Goal: Transaction & Acquisition: Purchase product/service

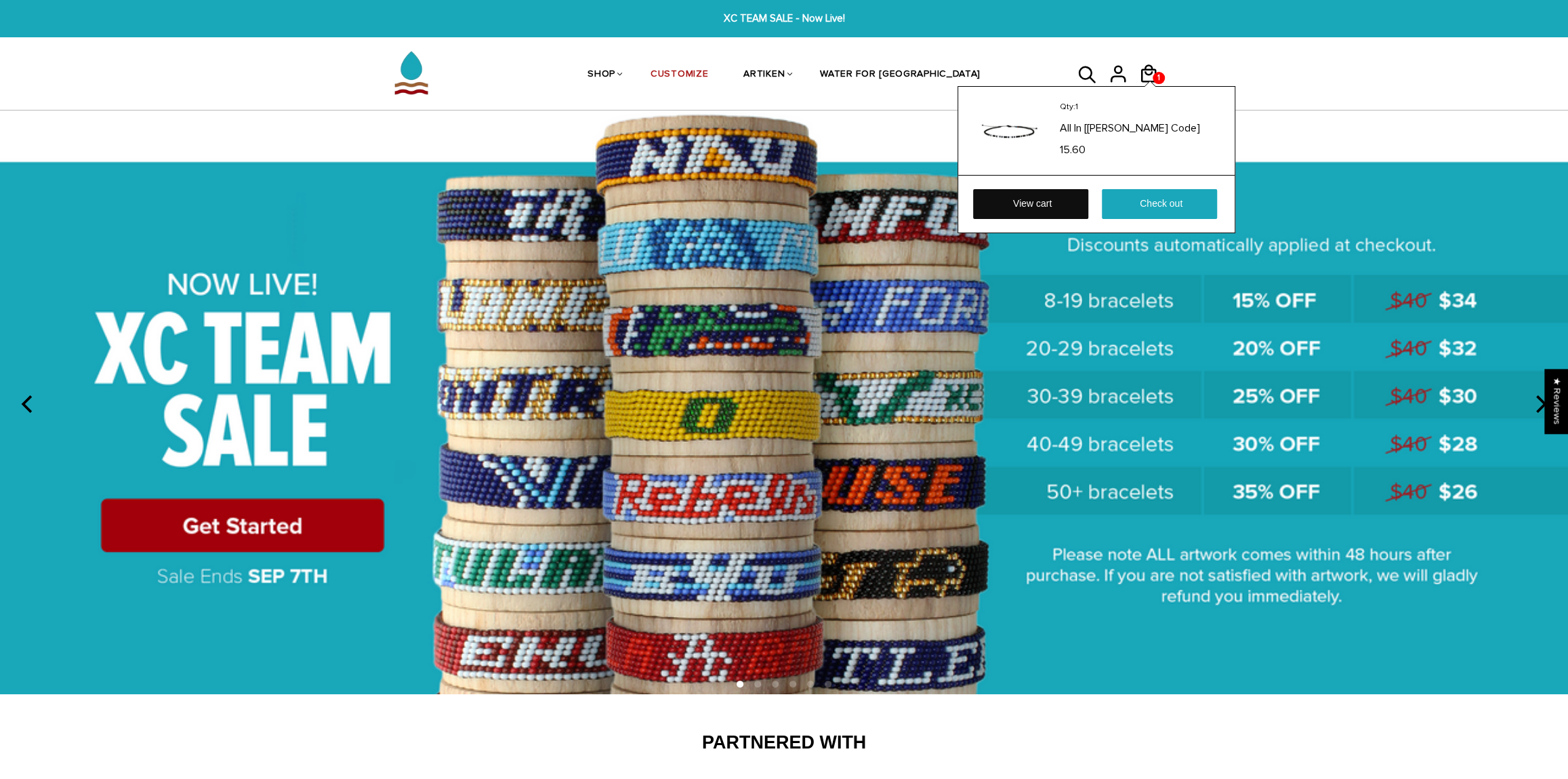
click at [1075, 199] on link "View cart" at bounding box center [1030, 204] width 115 height 30
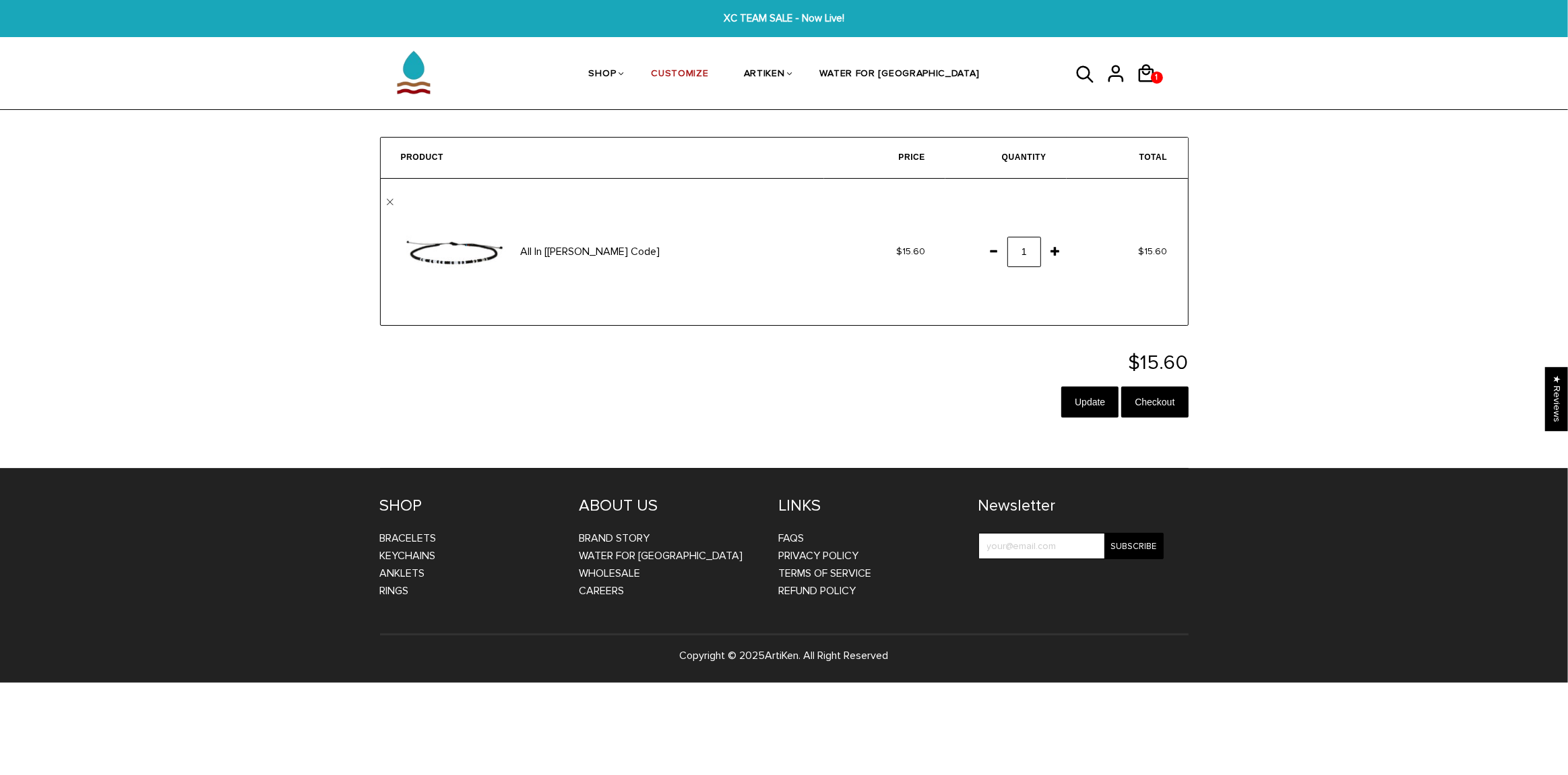
click at [994, 249] on span at bounding box center [993, 251] width 23 height 24
click at [412, 72] on img at bounding box center [414, 72] width 67 height 67
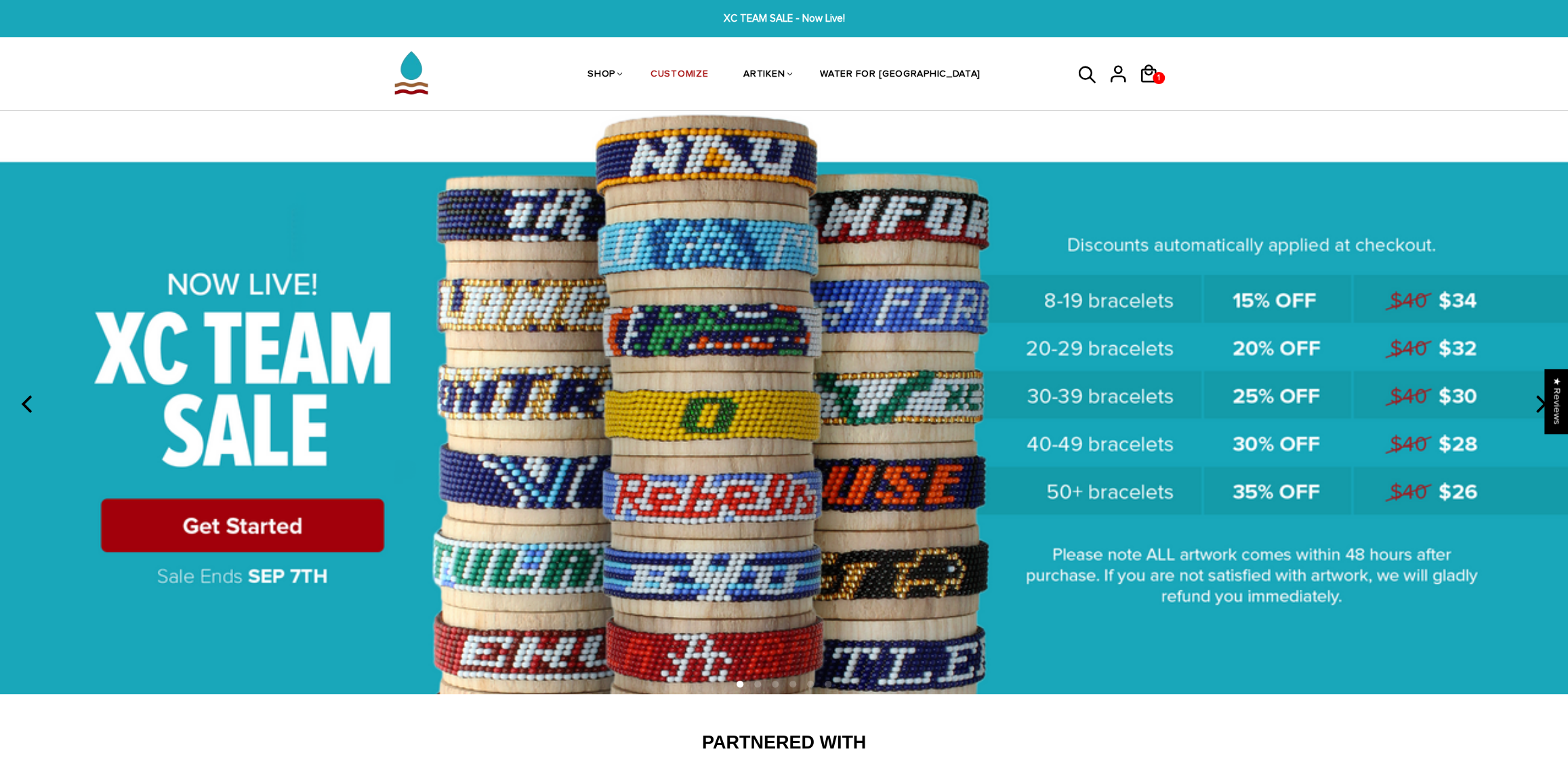
click at [1368, 304] on img at bounding box center [784, 402] width 1568 height 584
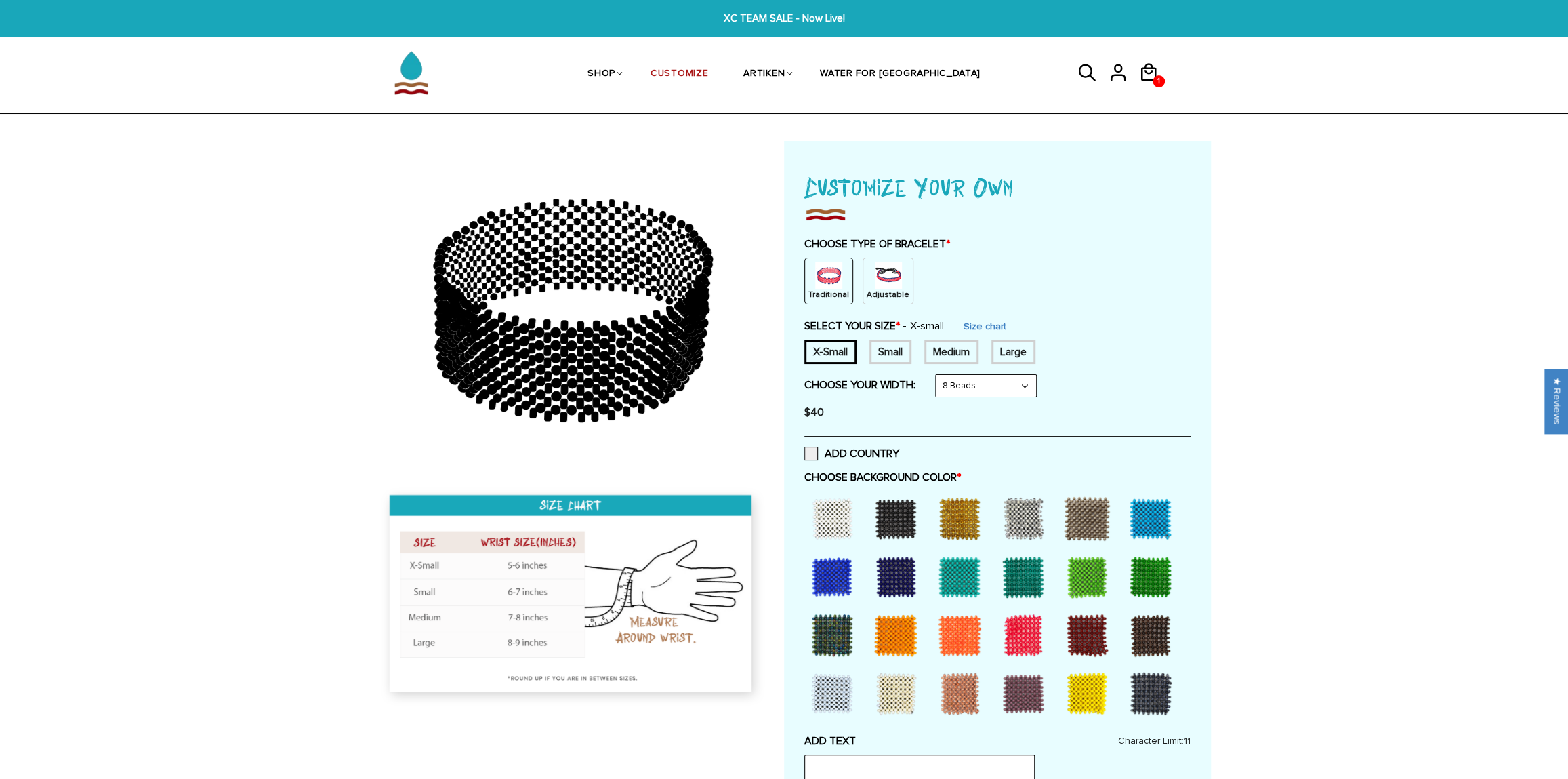
click at [888, 275] on img at bounding box center [888, 275] width 27 height 27
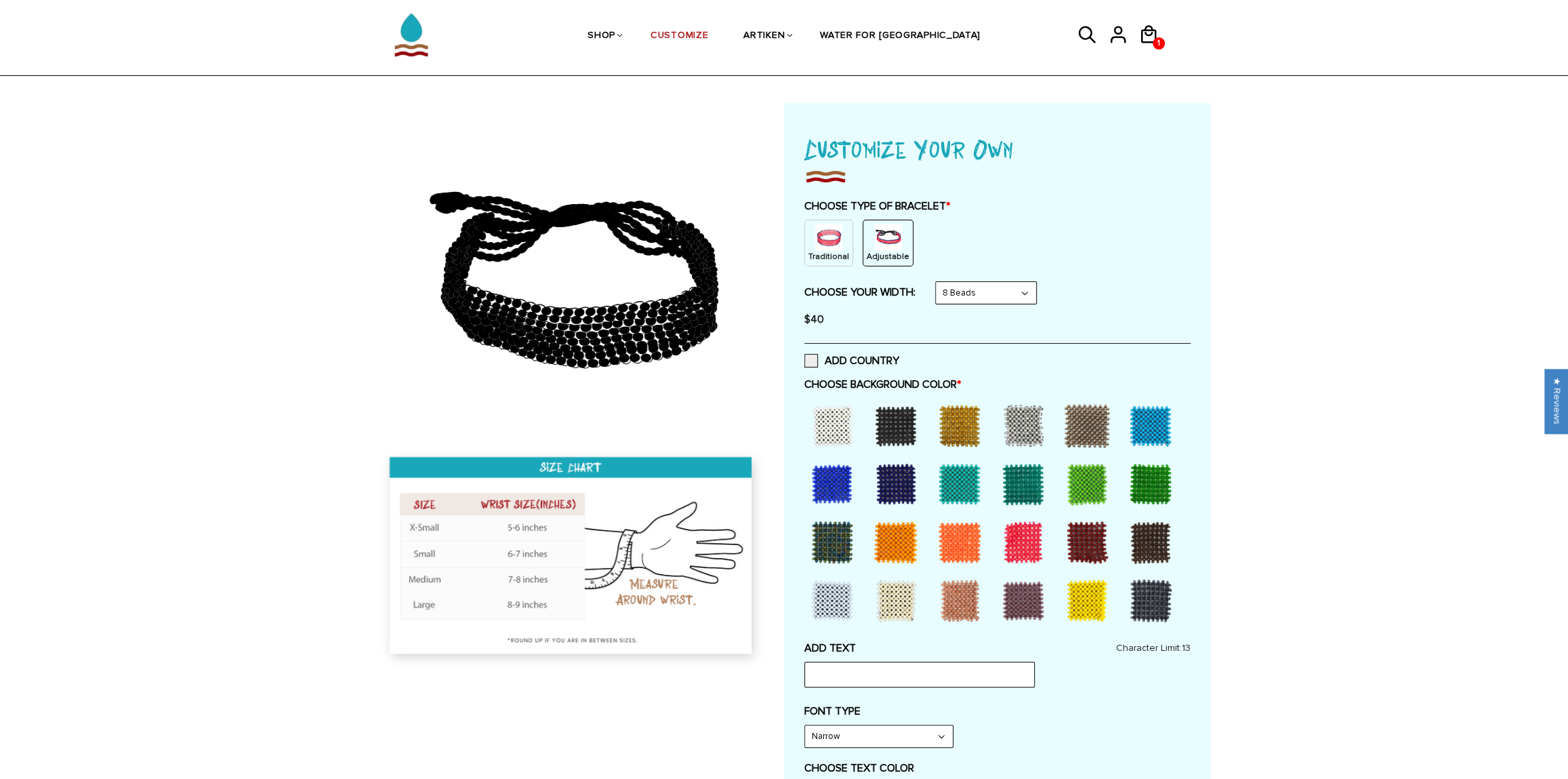
scroll to position [38, 0]
click at [844, 226] on div "Traditional" at bounding box center [829, 242] width 49 height 47
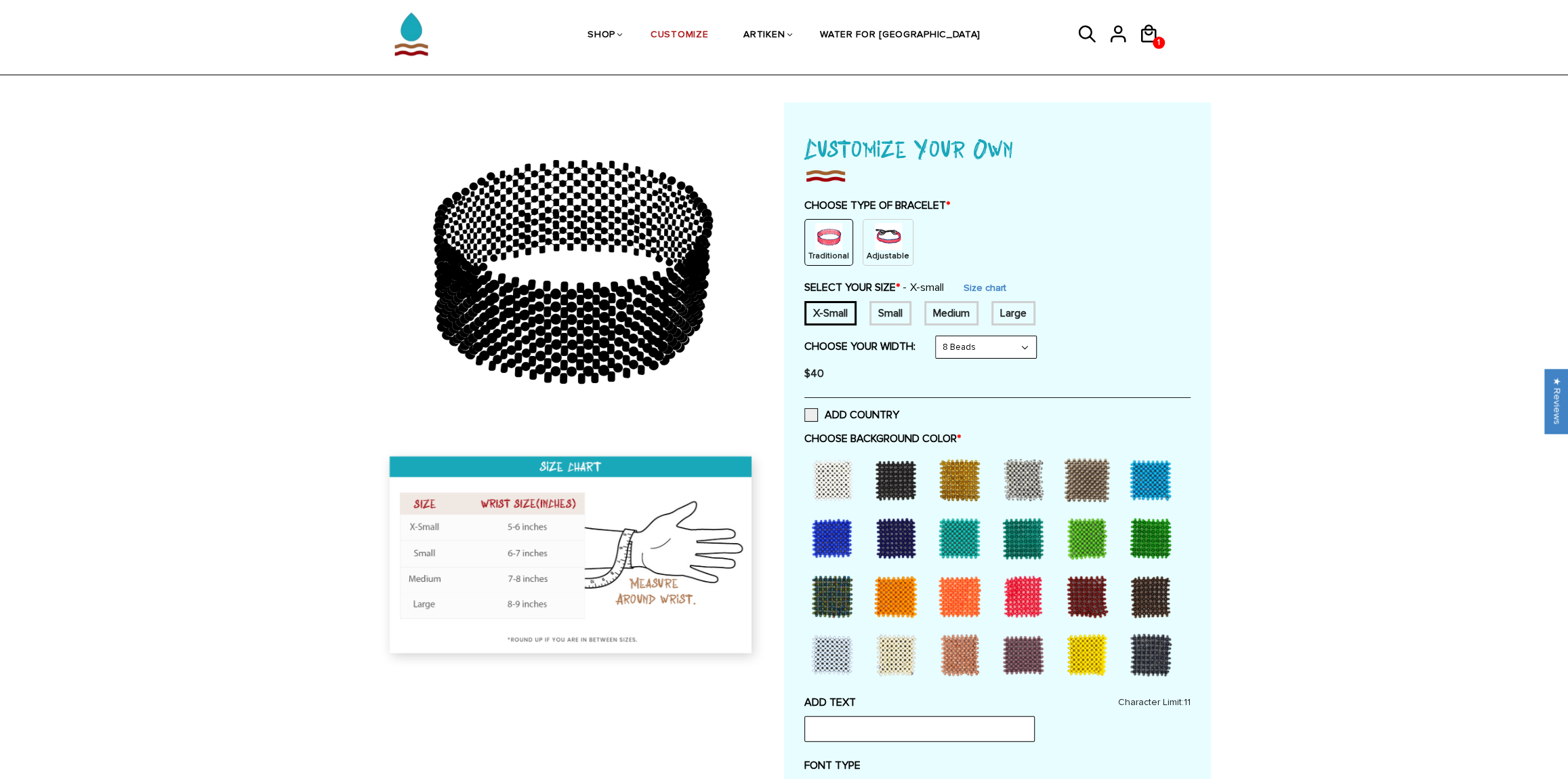
click at [875, 235] on img at bounding box center [888, 236] width 27 height 27
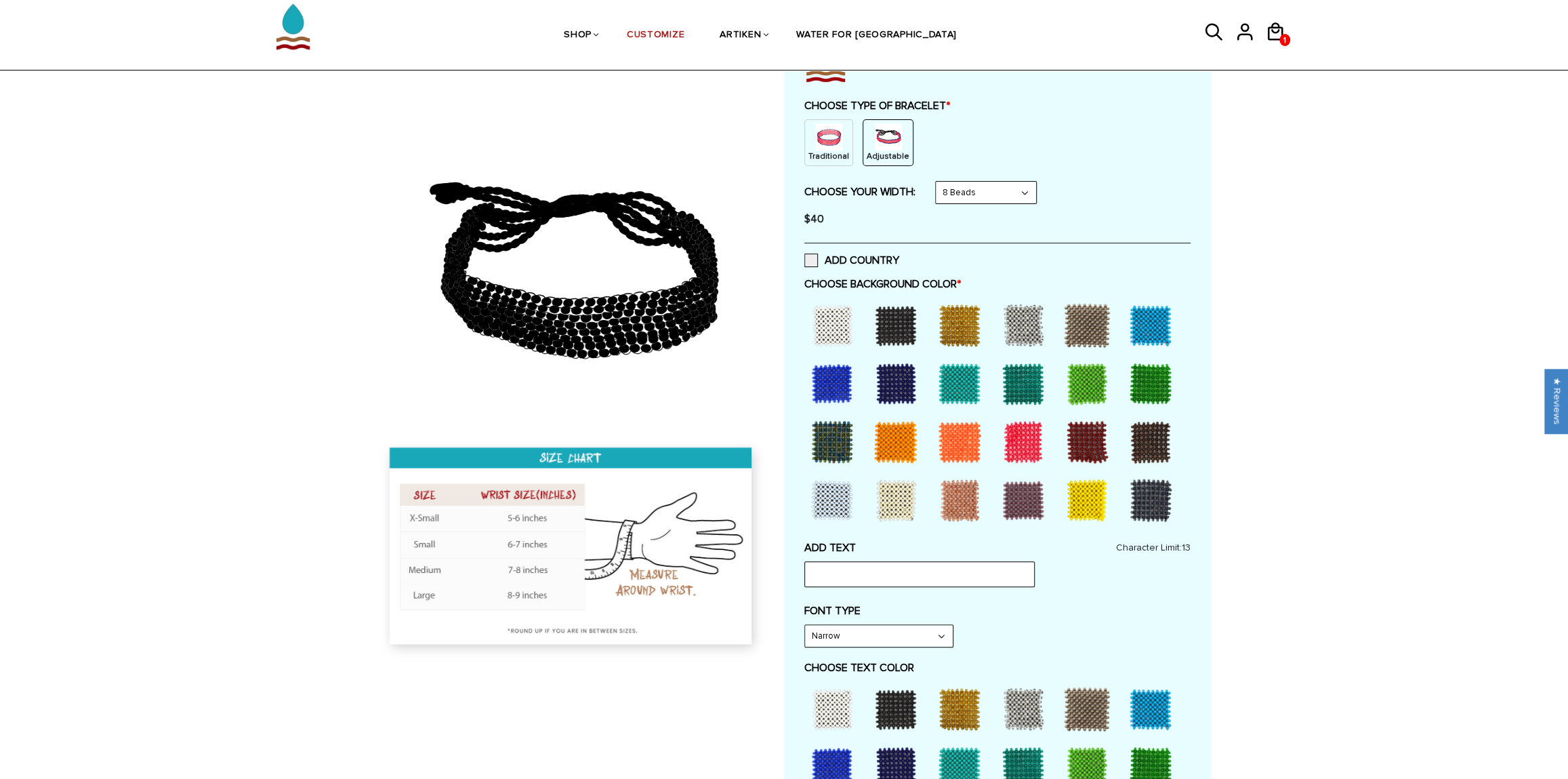
scroll to position [150, 0]
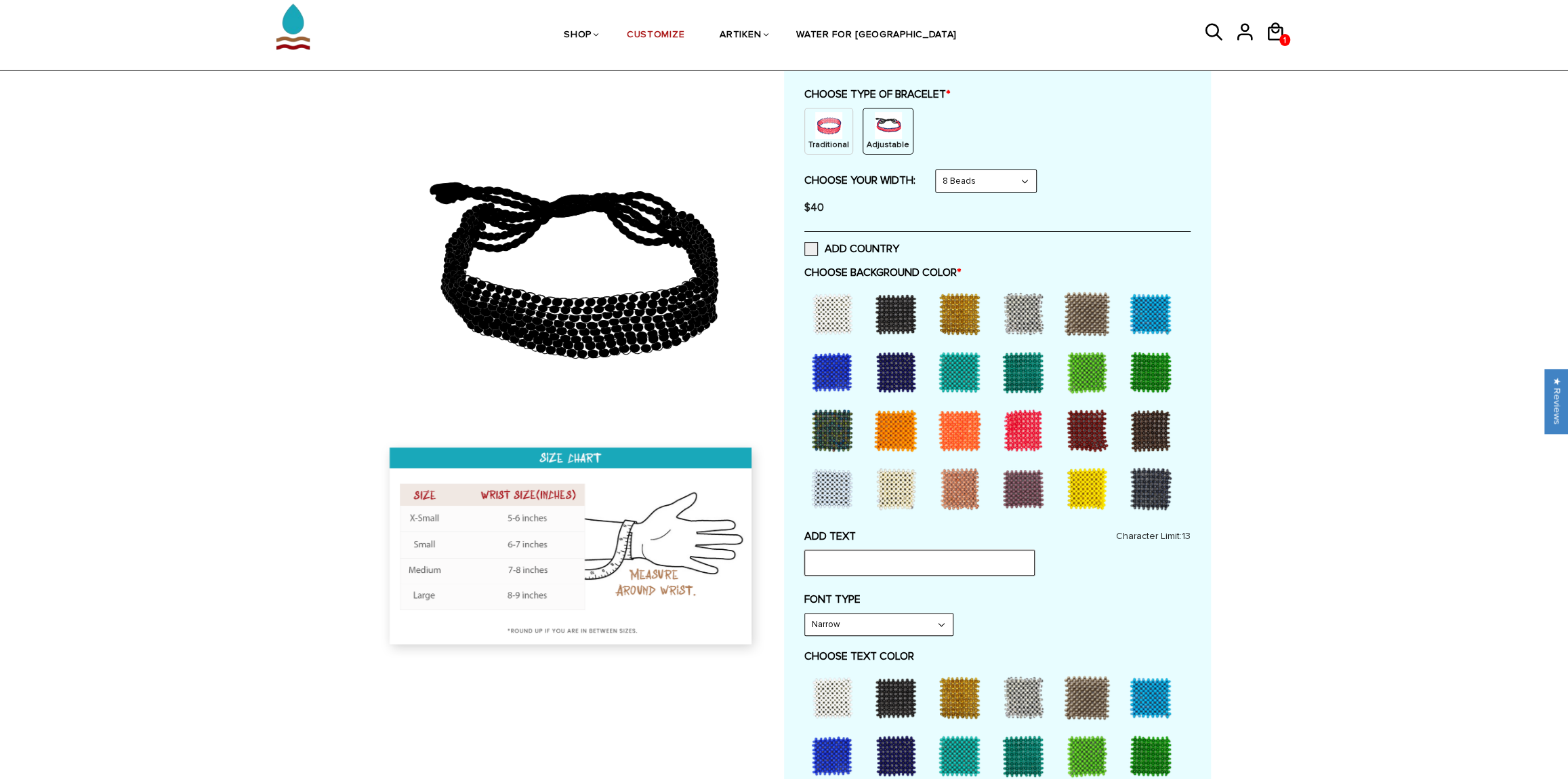
click at [869, 562] on input "text" at bounding box center [920, 562] width 230 height 26
click at [846, 315] on div at bounding box center [832, 314] width 54 height 54
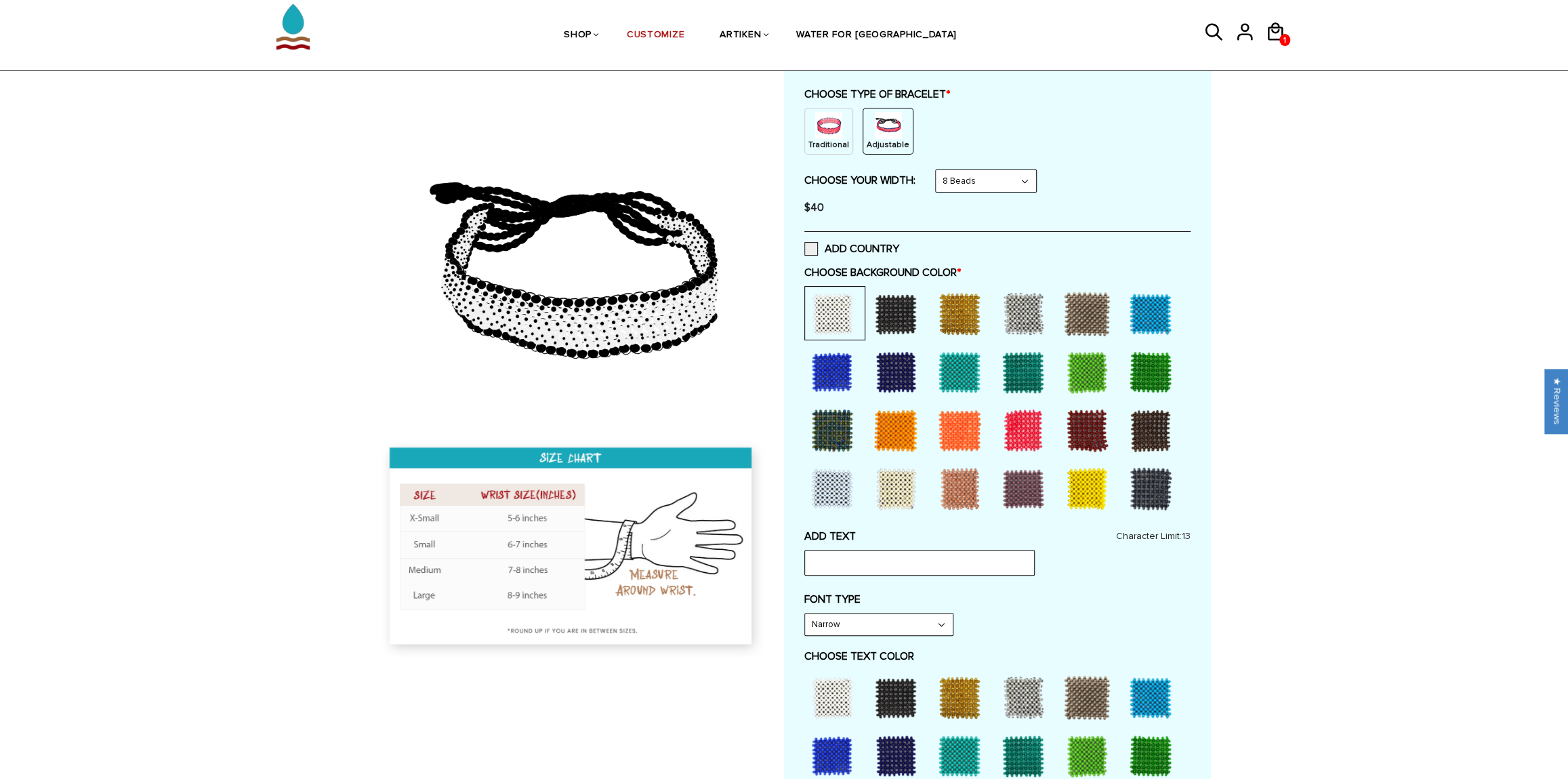
click at [899, 307] on div at bounding box center [896, 314] width 54 height 54
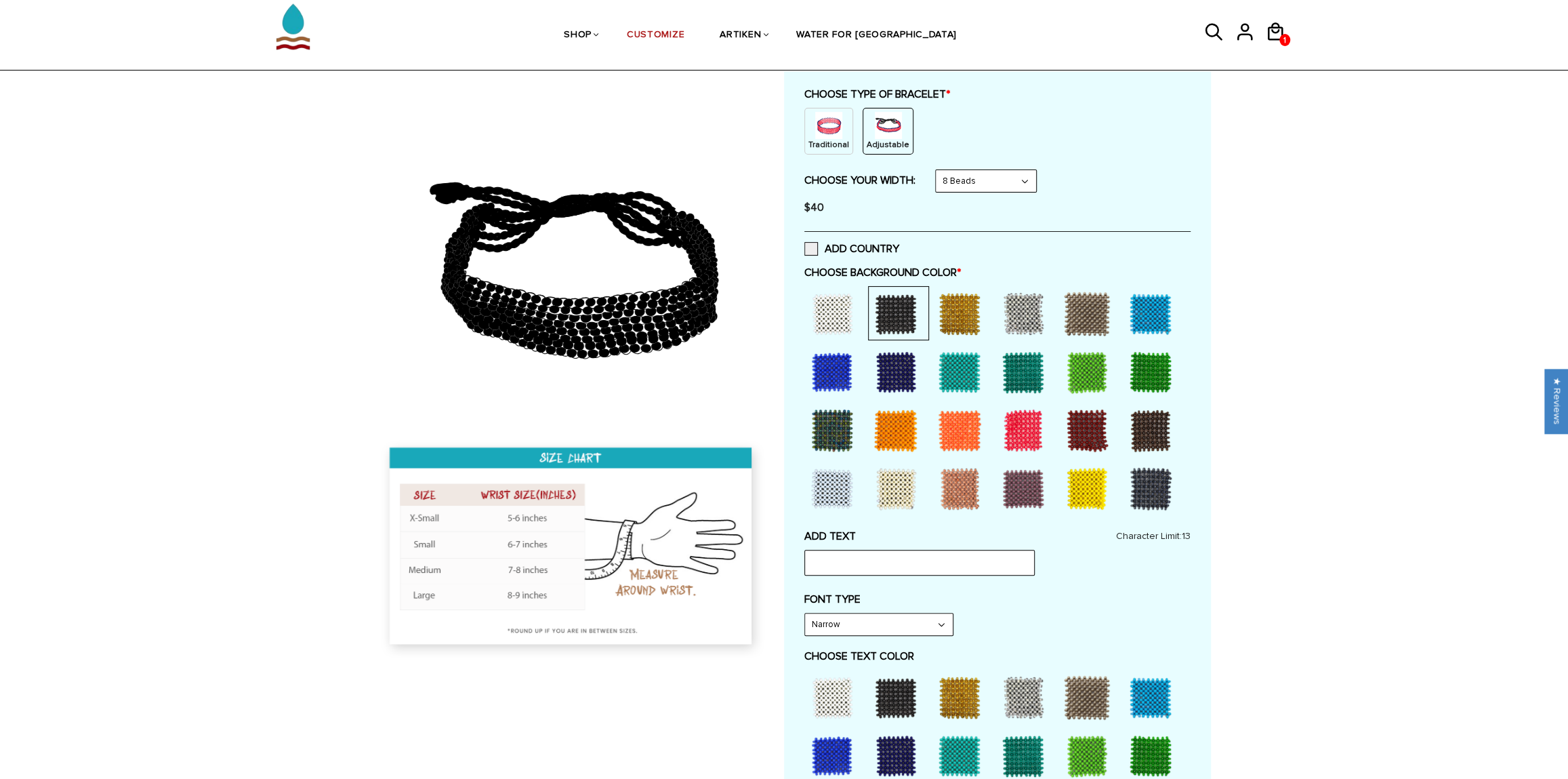
click at [851, 311] on div at bounding box center [832, 314] width 54 height 54
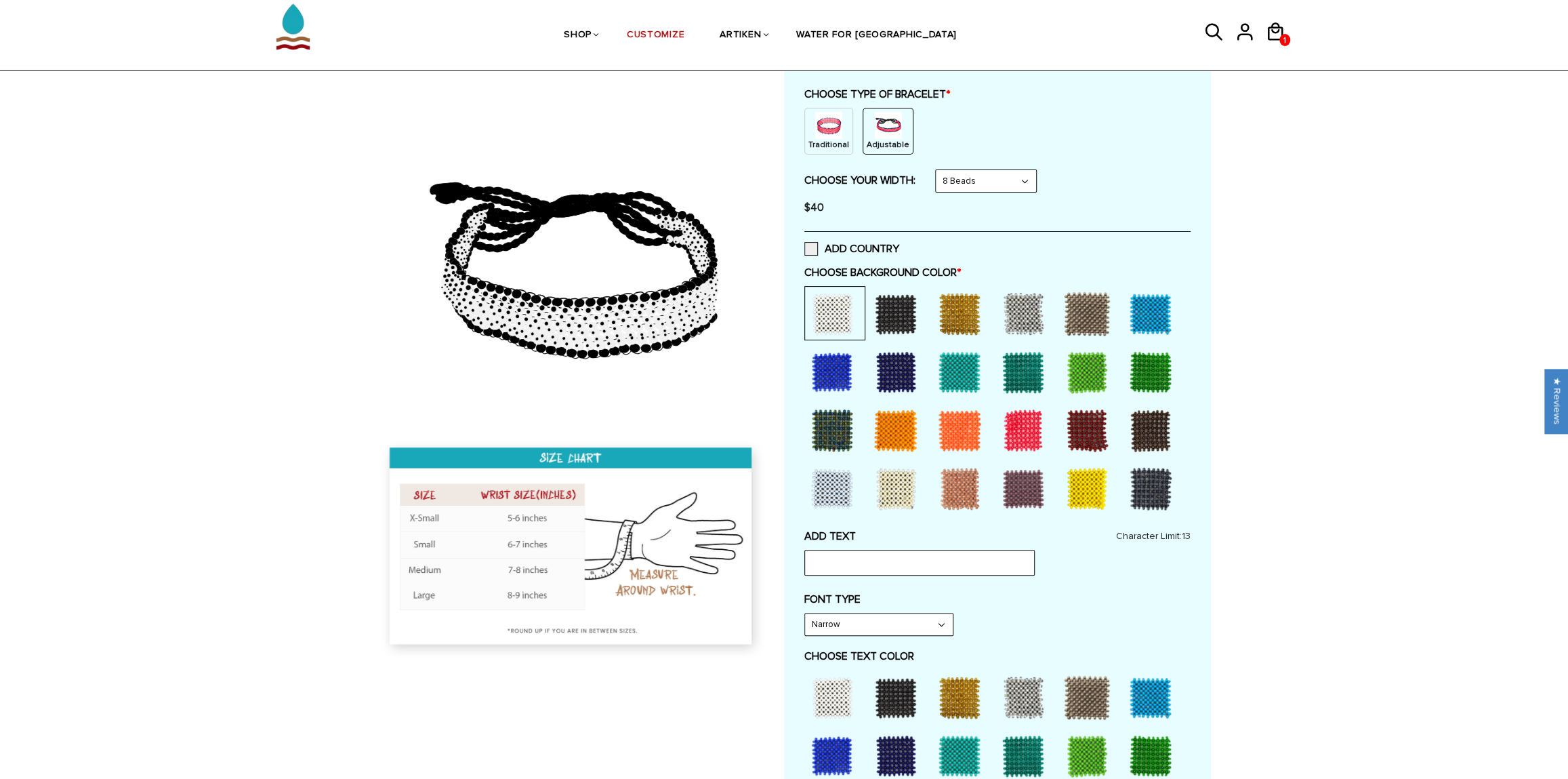
click at [1027, 423] on div at bounding box center [1023, 431] width 54 height 54
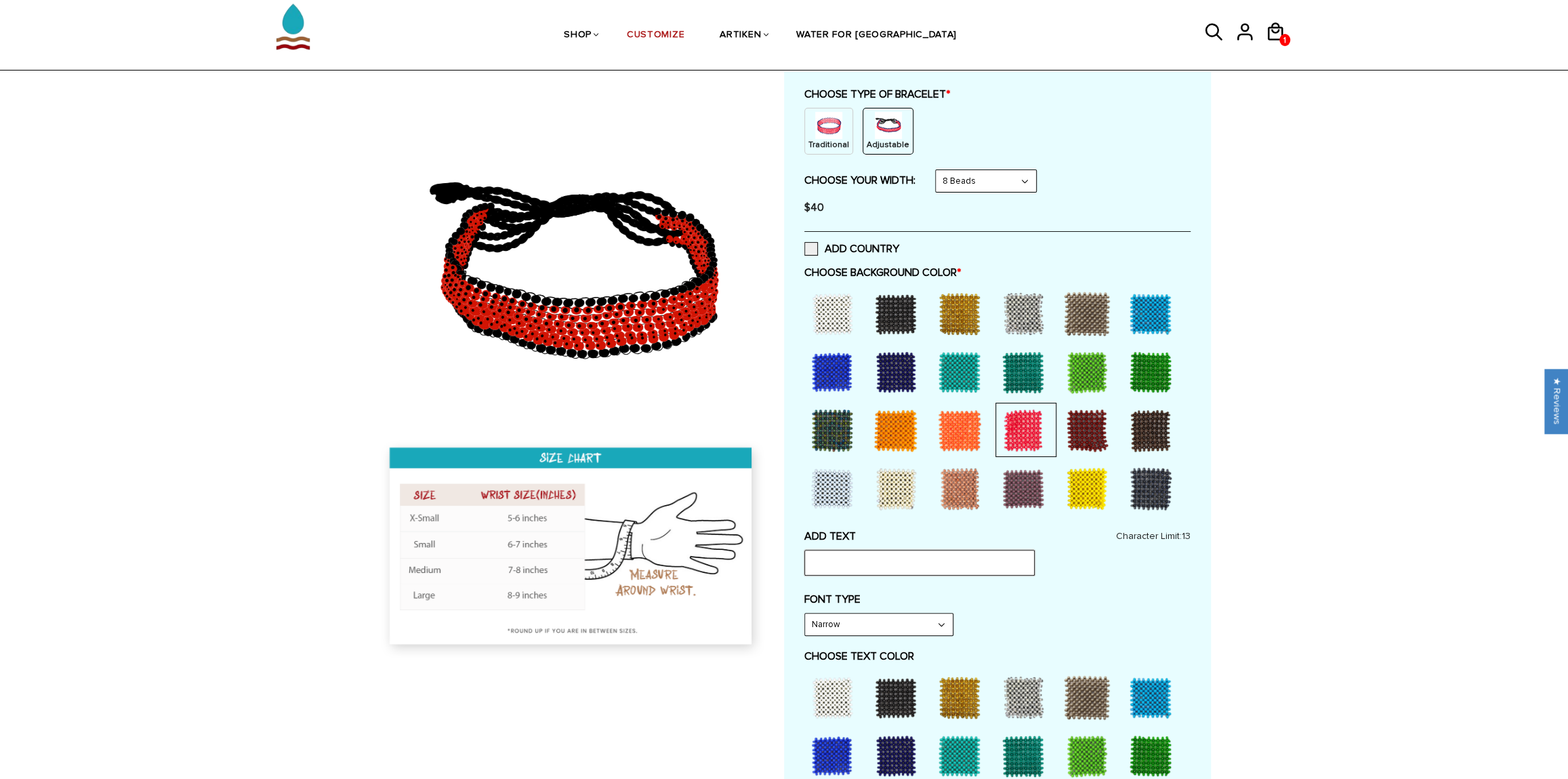
click at [913, 556] on input "text" at bounding box center [920, 562] width 230 height 26
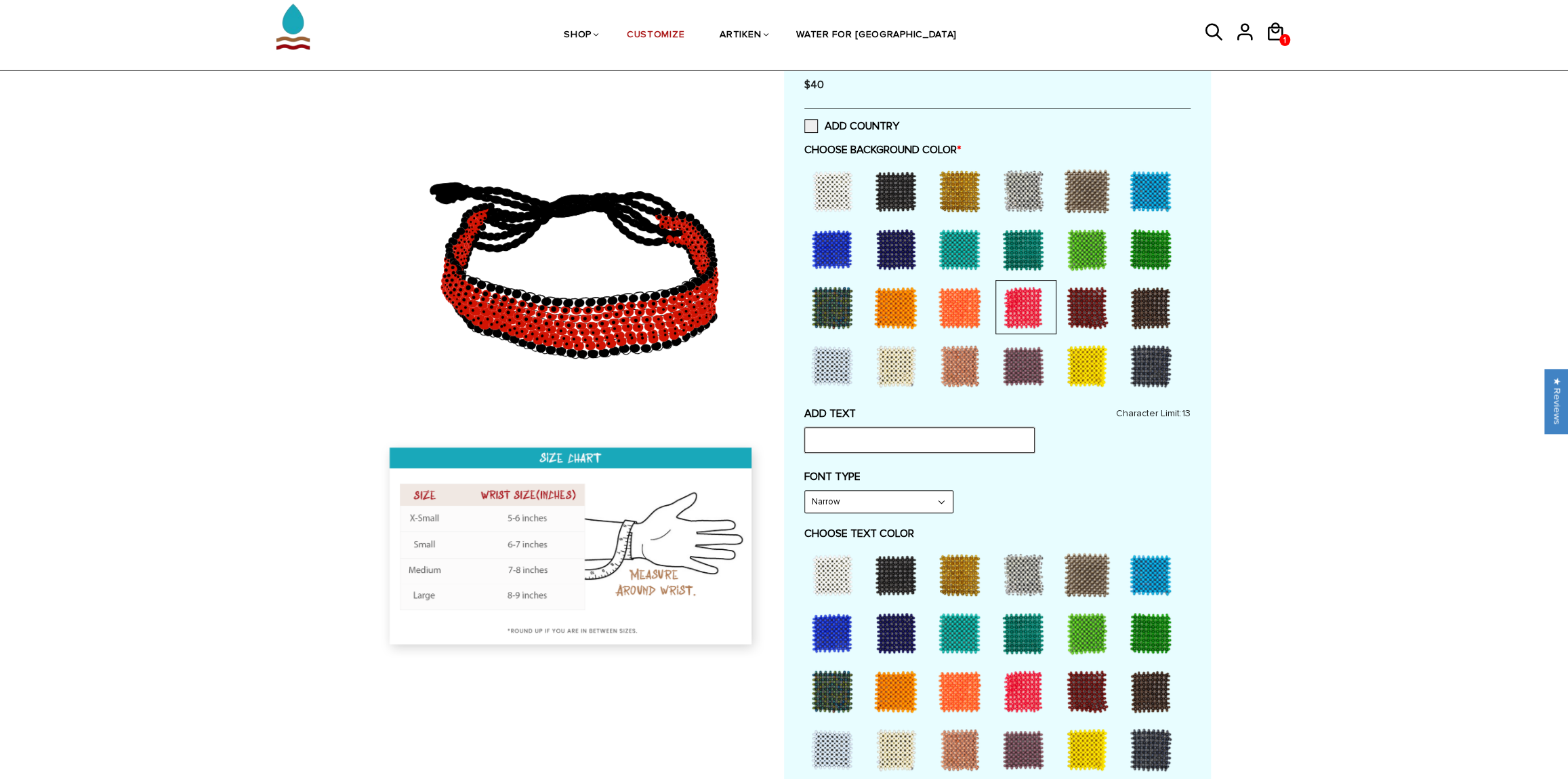
scroll to position [273, 0]
click at [892, 581] on div at bounding box center [896, 574] width 54 height 54
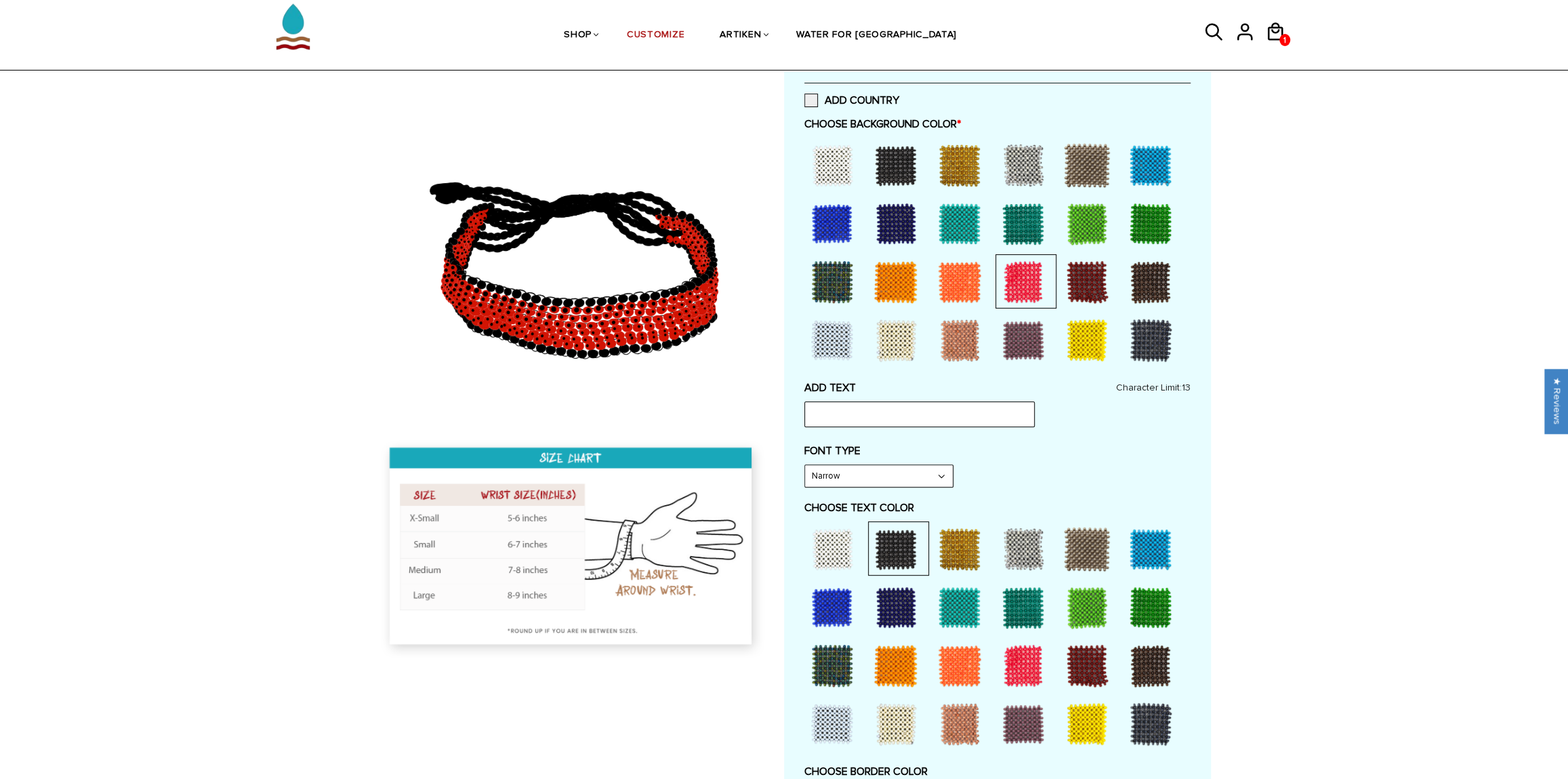
click at [839, 563] on div at bounding box center [832, 549] width 54 height 54
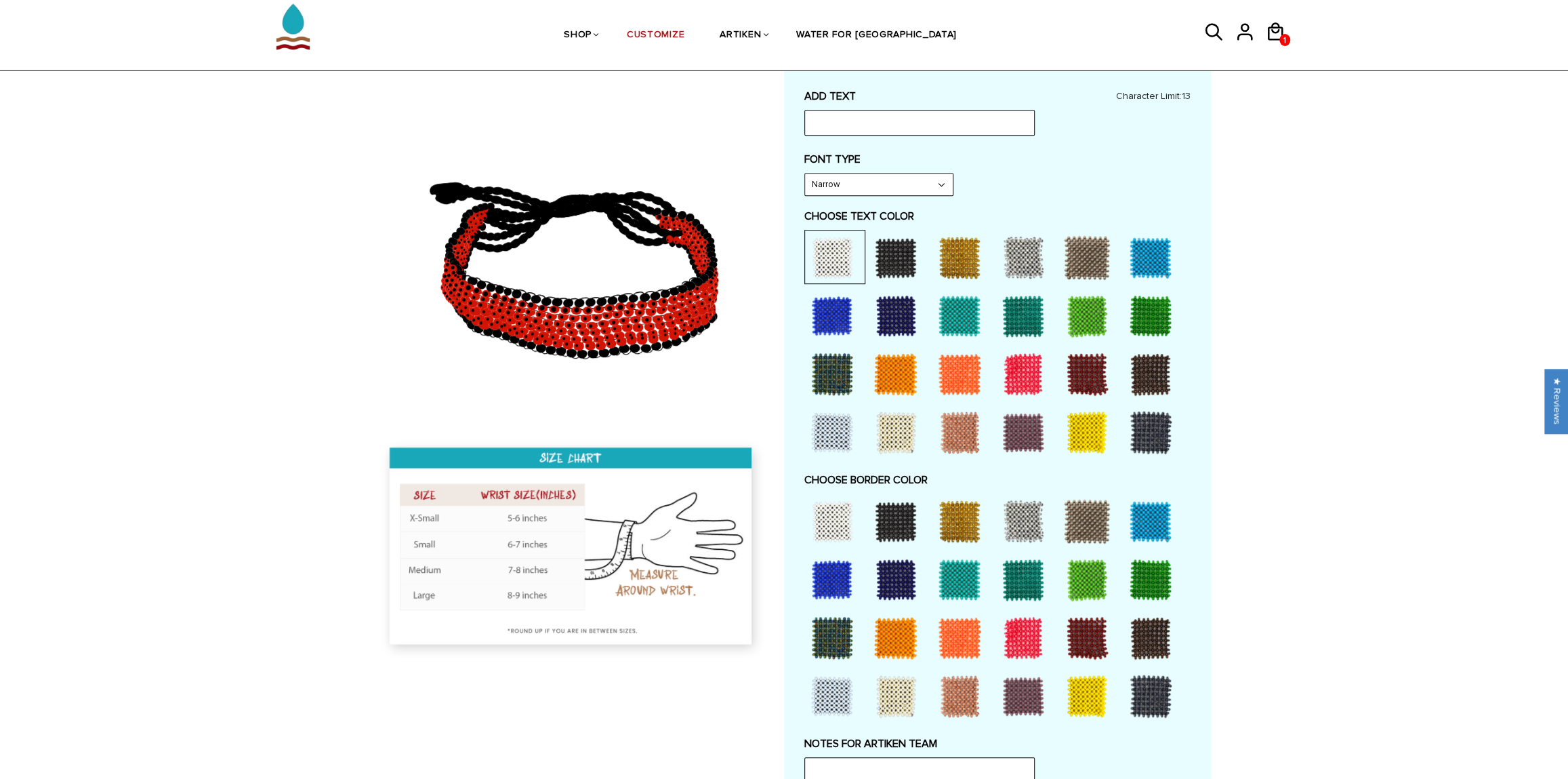
scroll to position [671, 0]
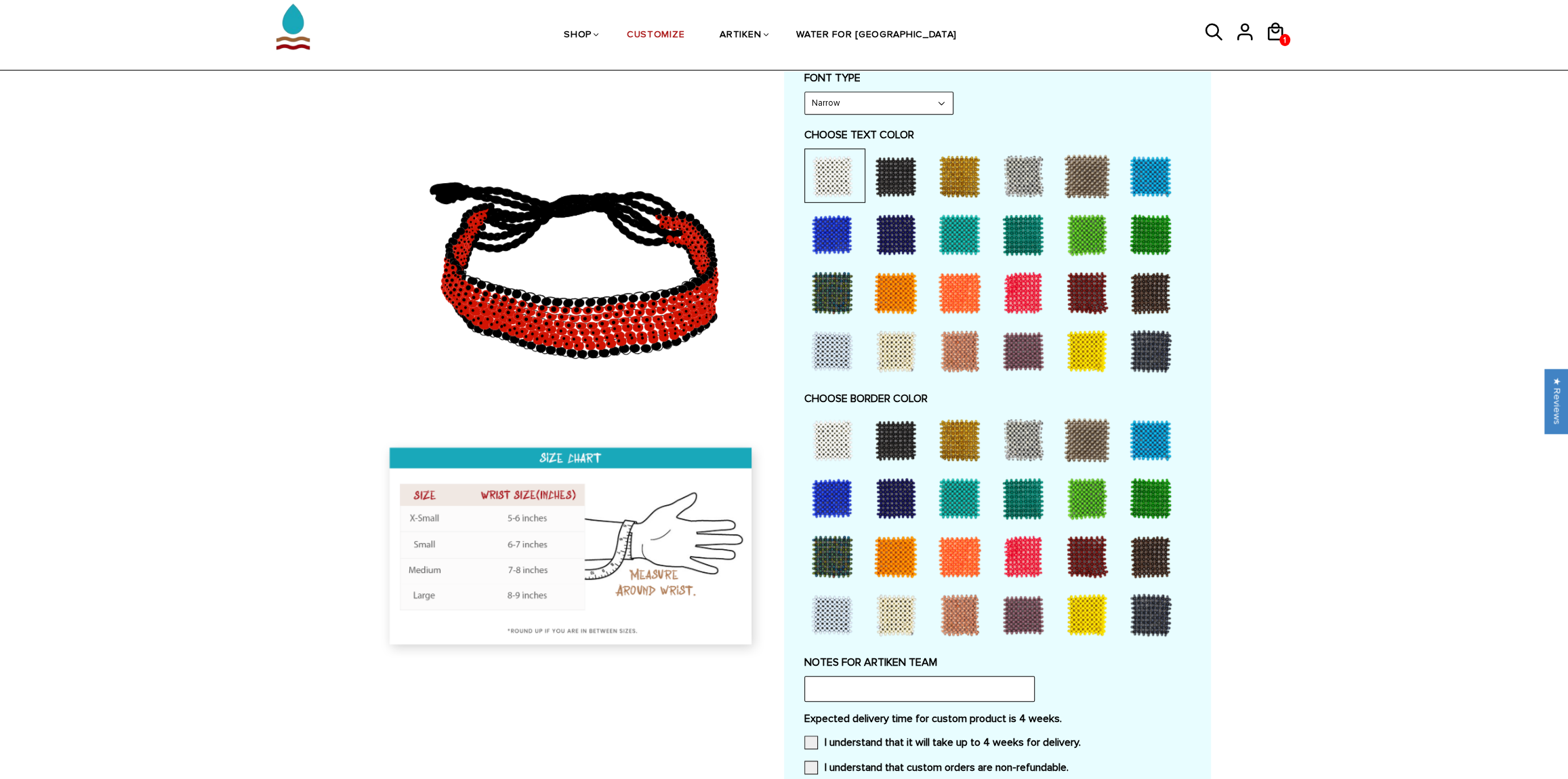
click at [904, 438] on div at bounding box center [896, 440] width 54 height 54
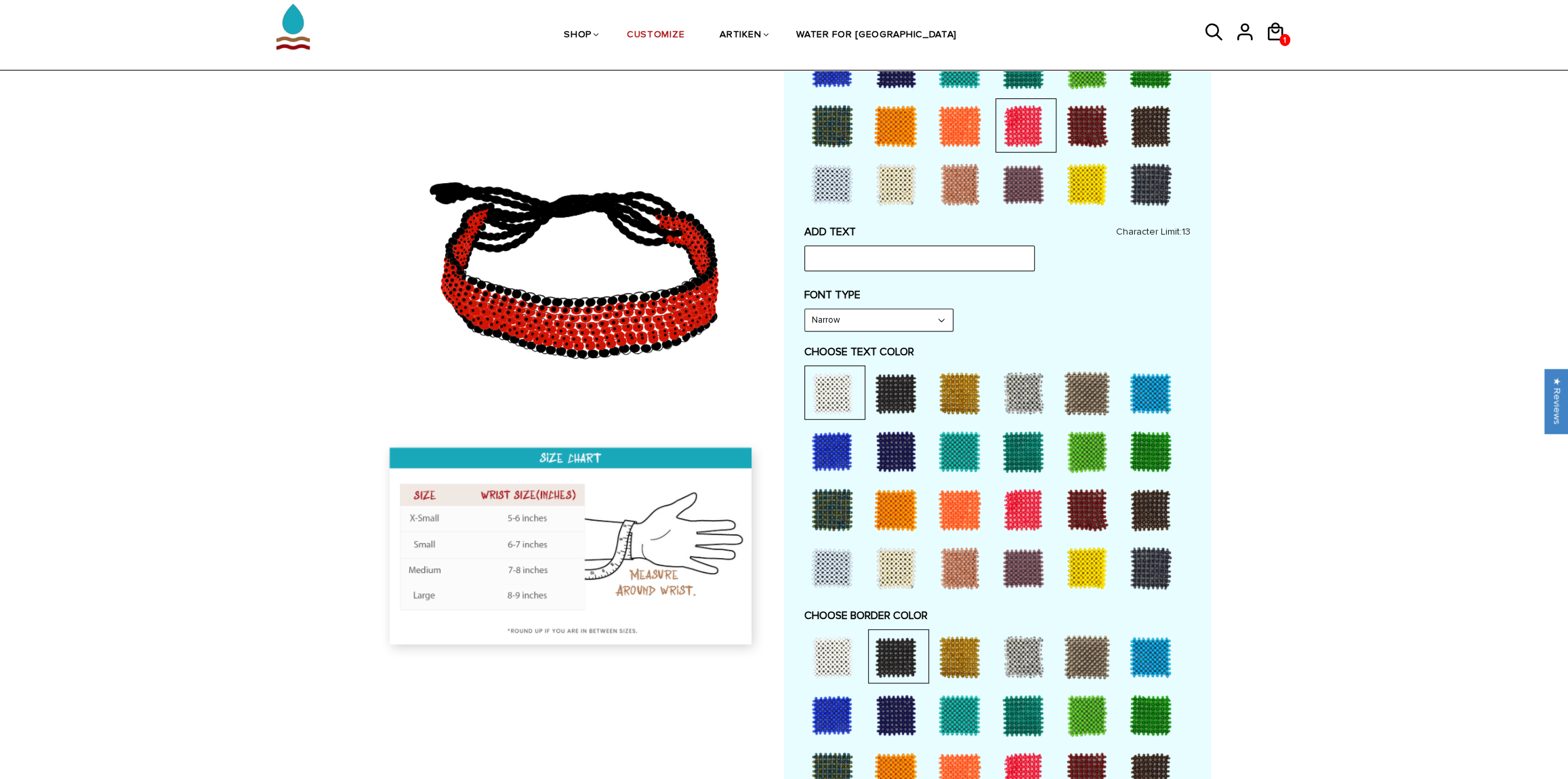
scroll to position [408, 0]
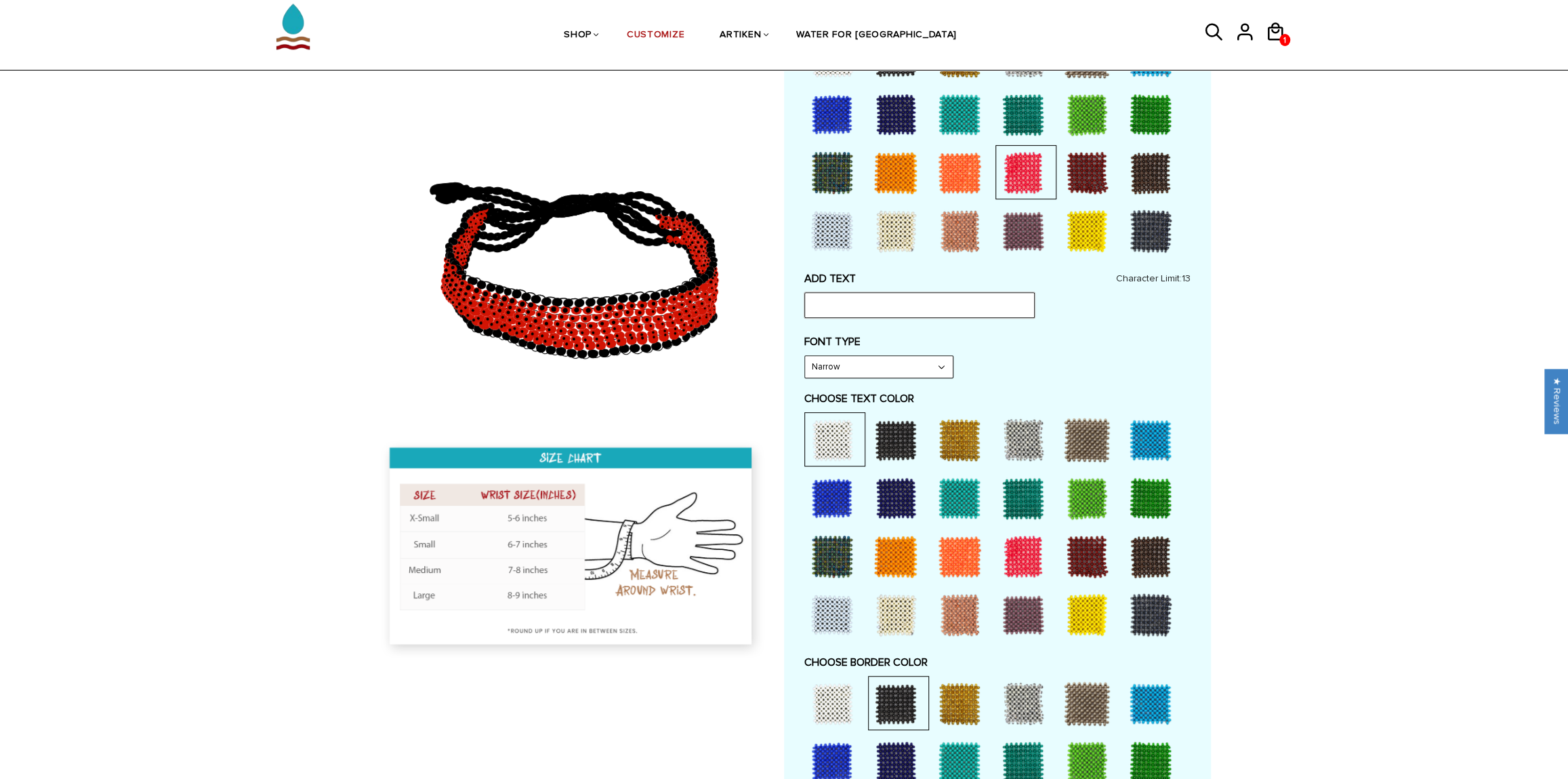
click at [867, 304] on input "text" at bounding box center [920, 304] width 230 height 26
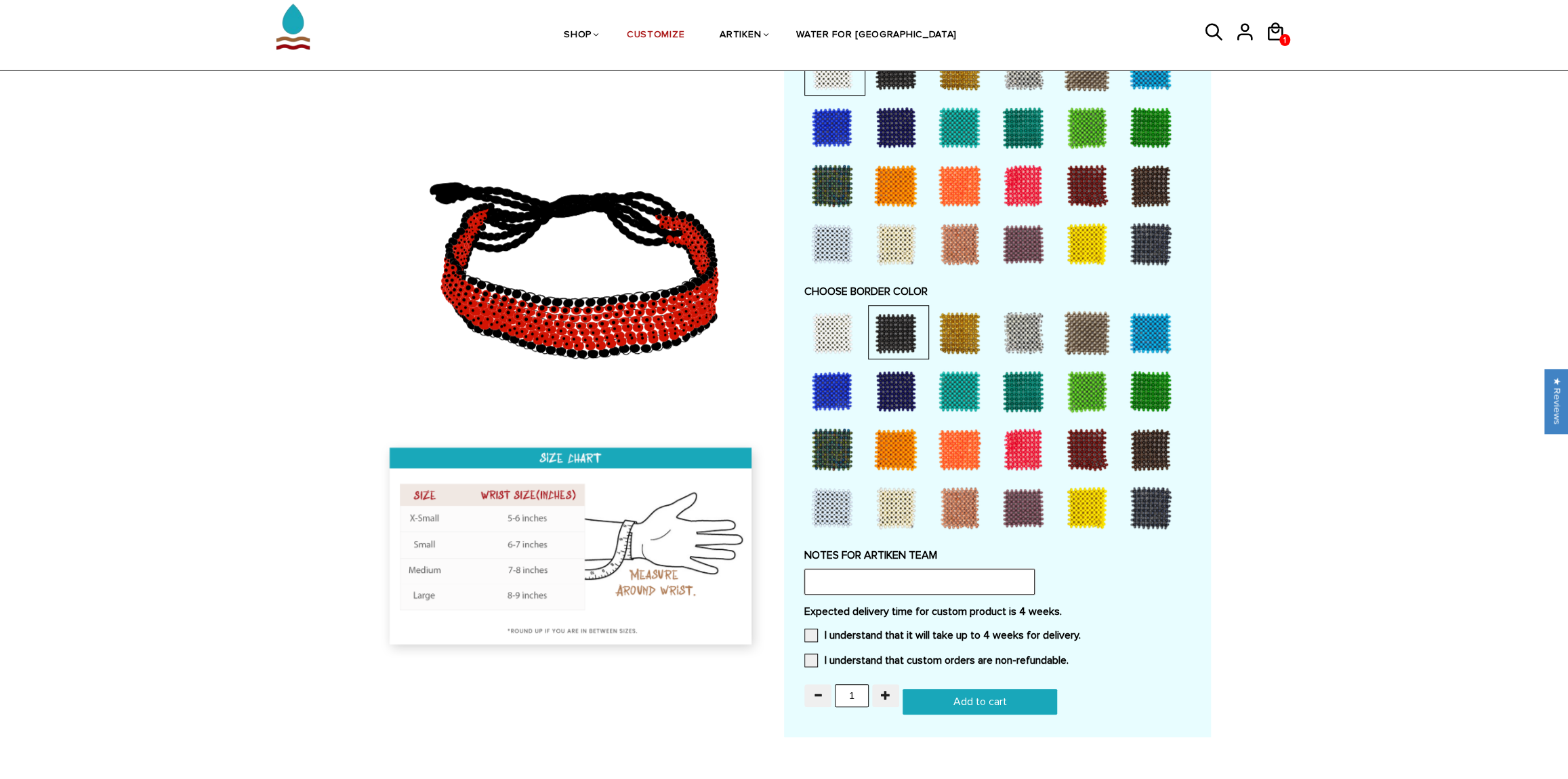
click at [935, 581] on input "text" at bounding box center [920, 581] width 230 height 26
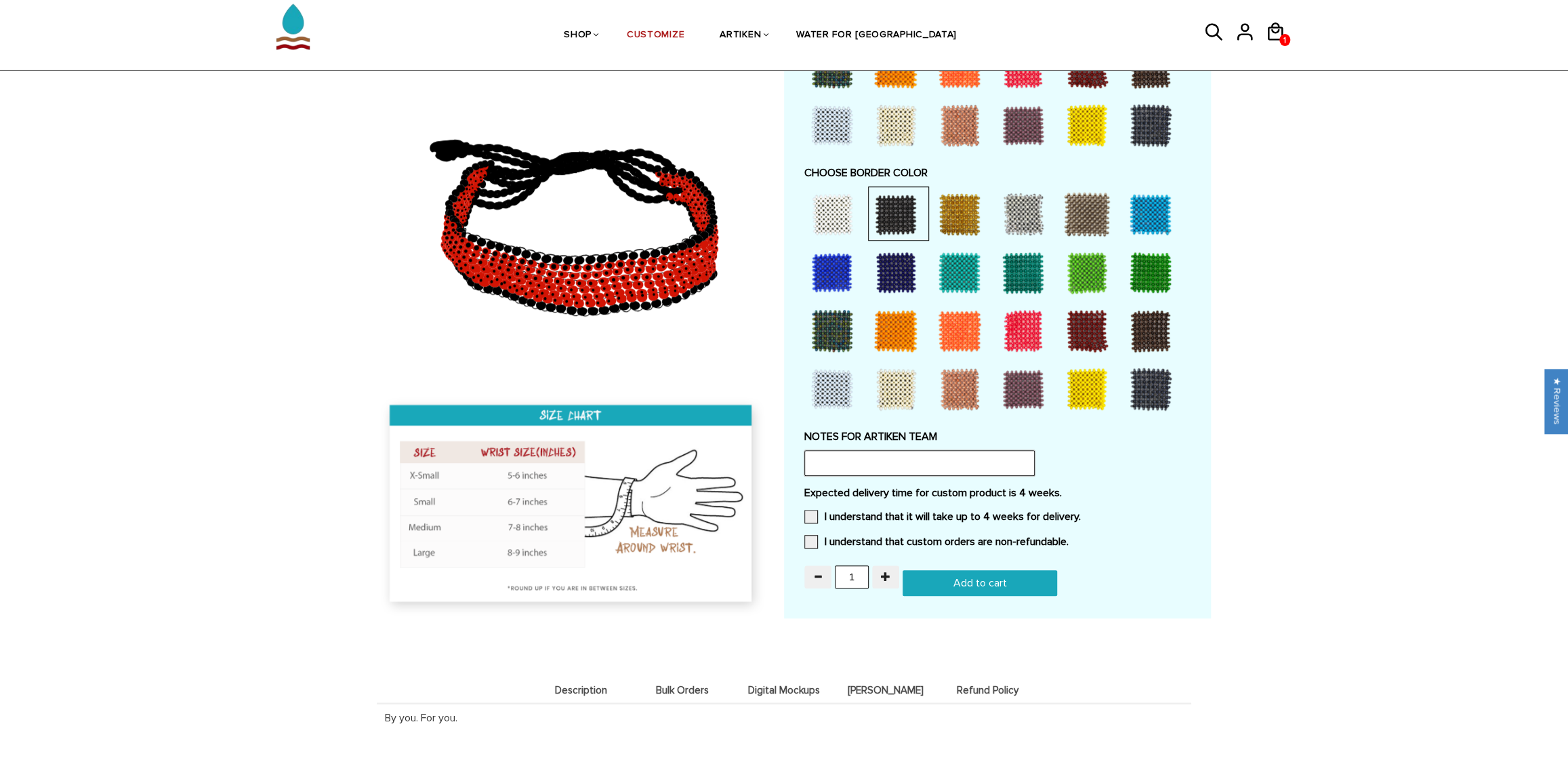
scroll to position [905, 0]
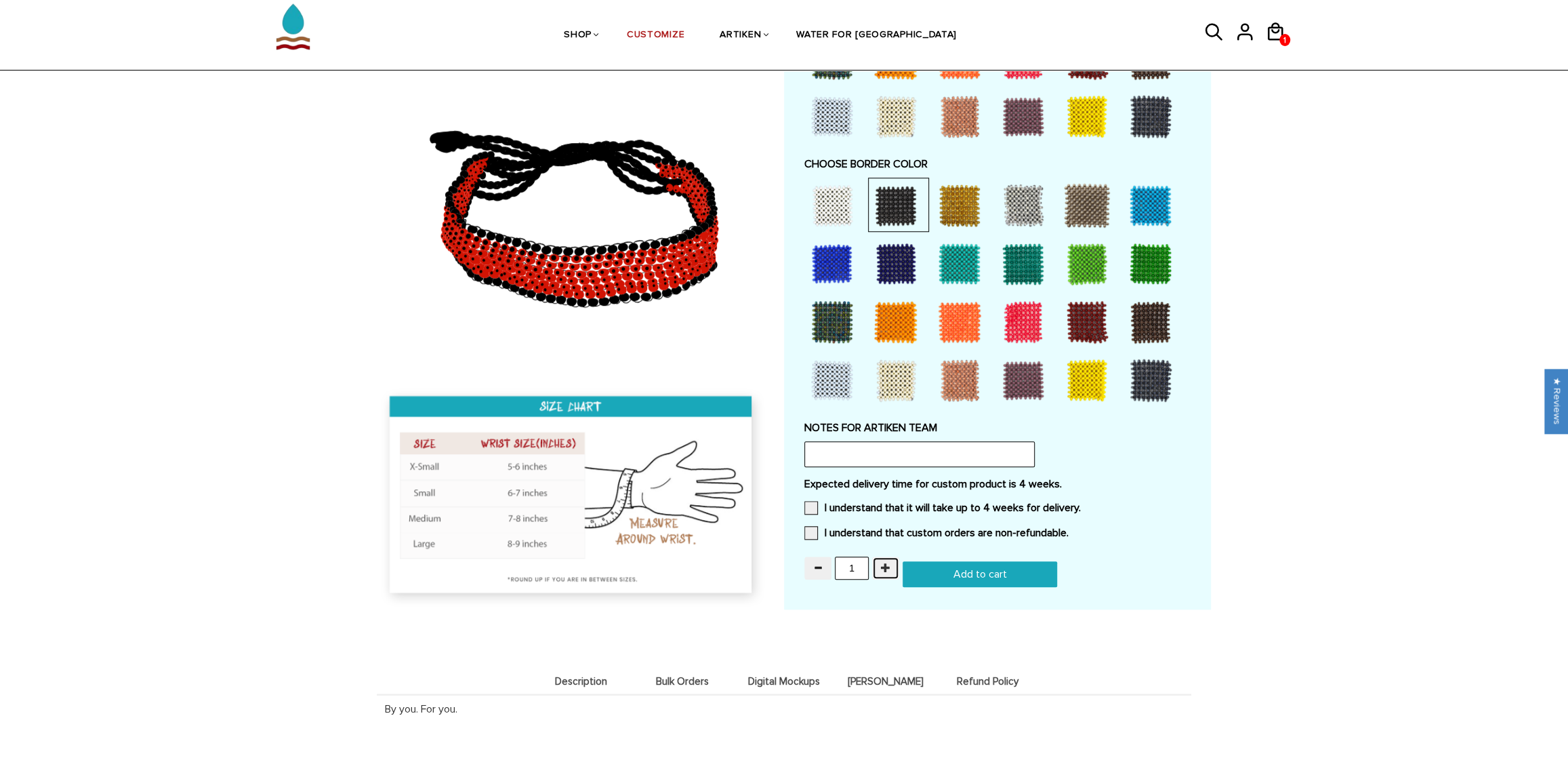
click at [888, 572] on span "button" at bounding box center [886, 567] width 10 height 10
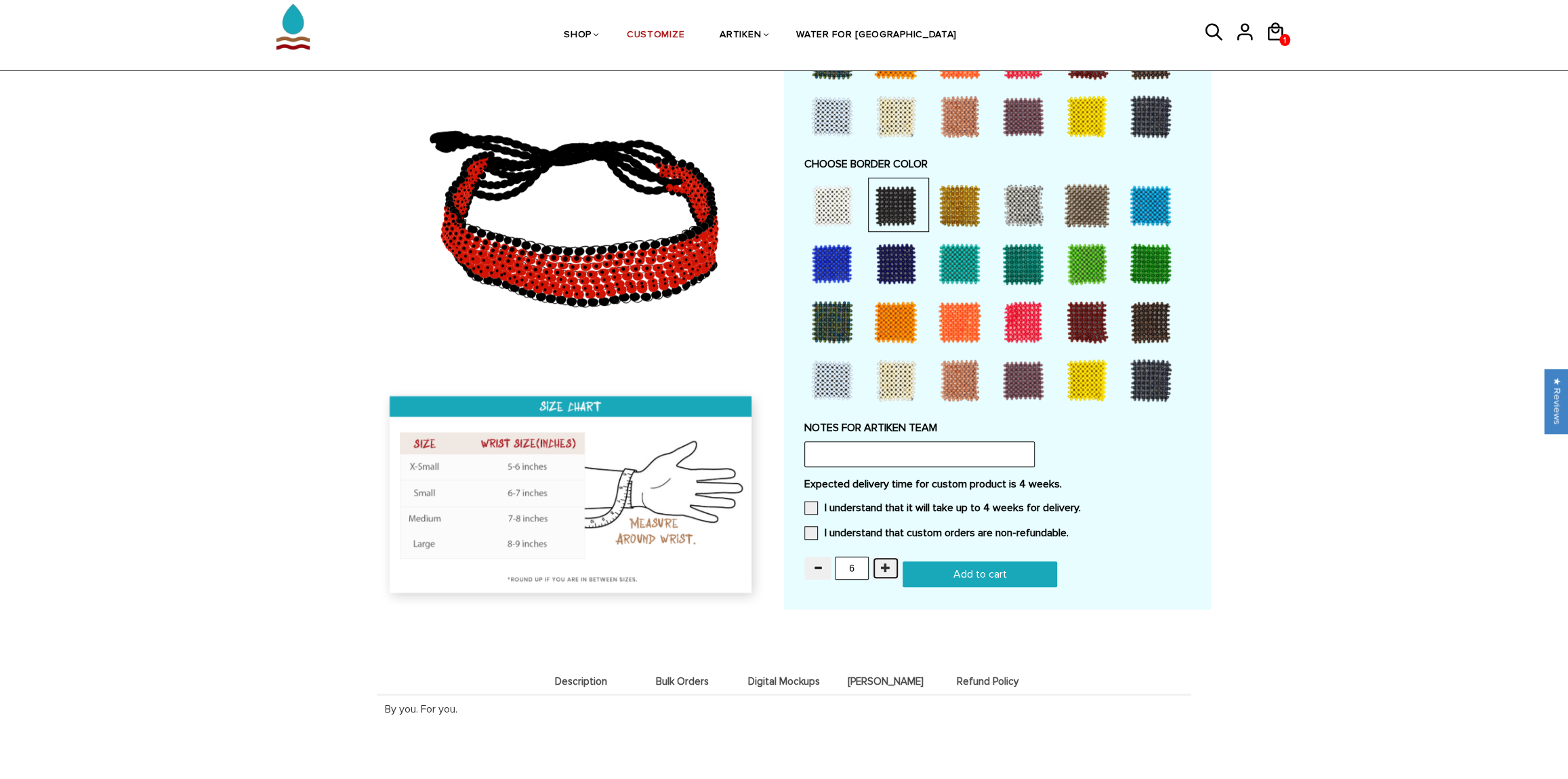
click at [888, 572] on span "button" at bounding box center [886, 567] width 10 height 10
click at [810, 505] on span at bounding box center [811, 507] width 13 height 13
click at [1081, 503] on input "I understand that it will take up to 4 weeks for delivery." at bounding box center [1081, 503] width 0 height 0
click at [805, 532] on span at bounding box center [811, 532] width 13 height 13
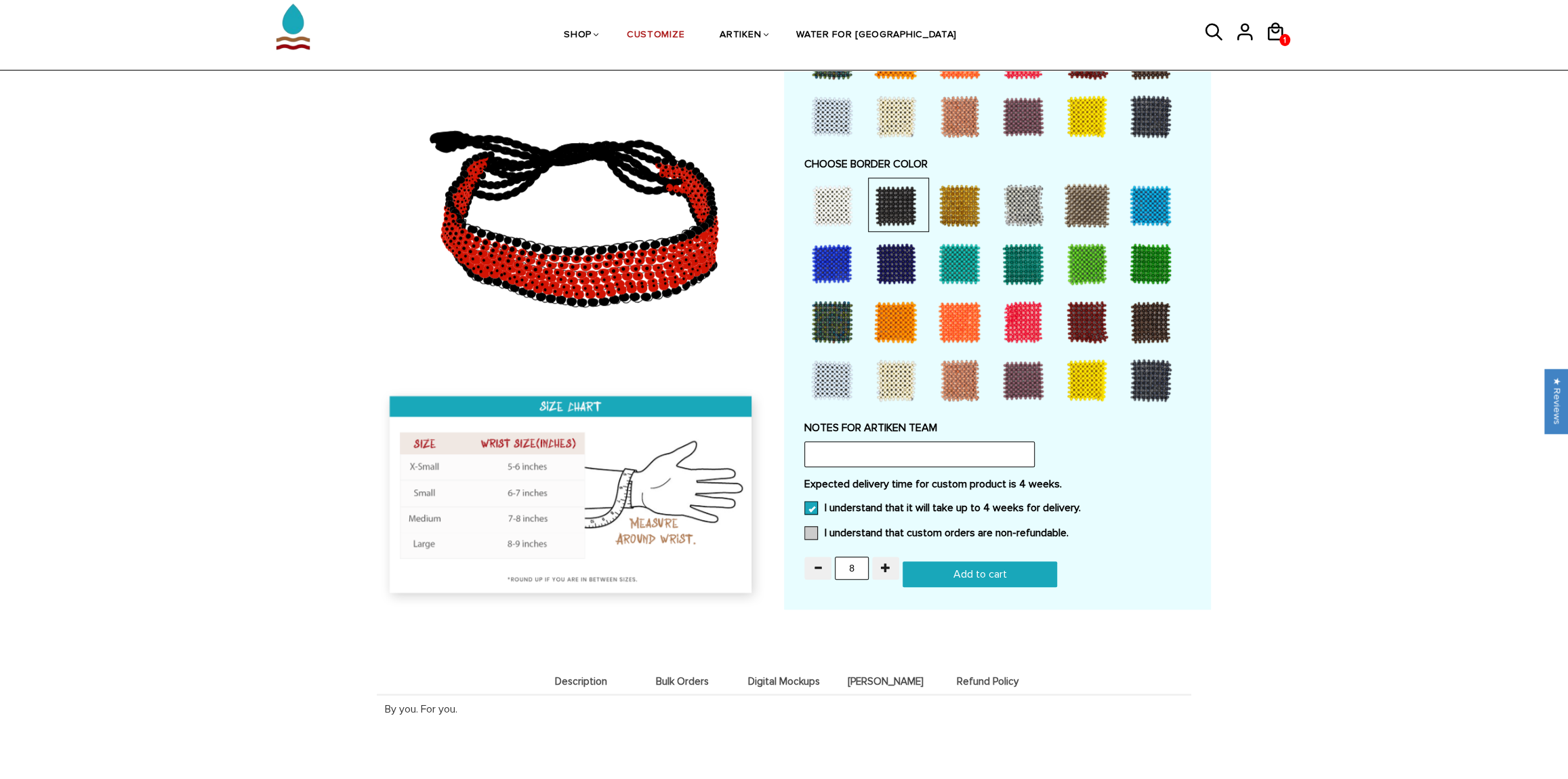
click at [1068, 528] on input "I understand that custom orders are non-refundable." at bounding box center [1068, 528] width 0 height 0
click at [839, 455] on input "text" at bounding box center [920, 454] width 230 height 26
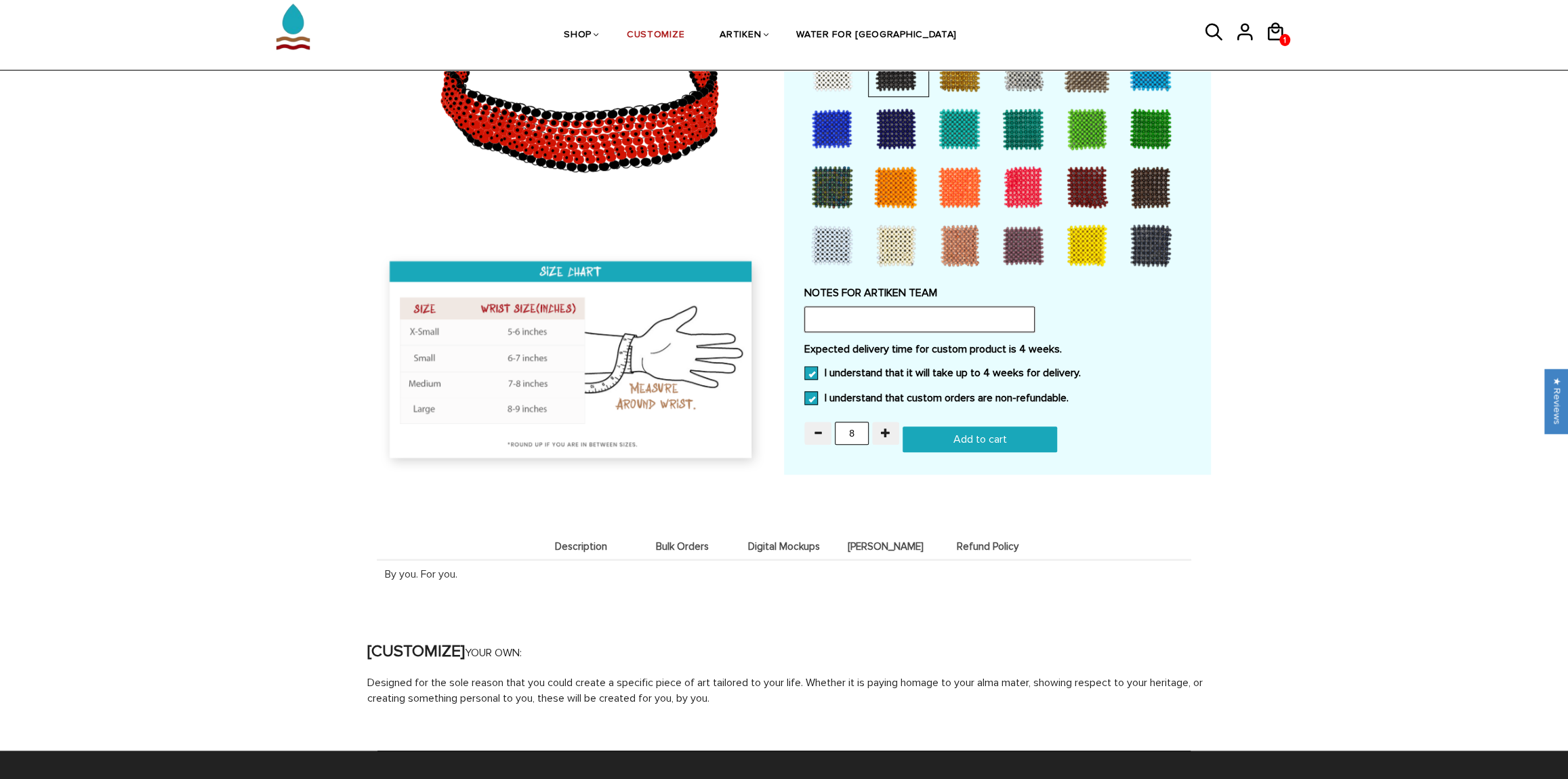
scroll to position [1213, 0]
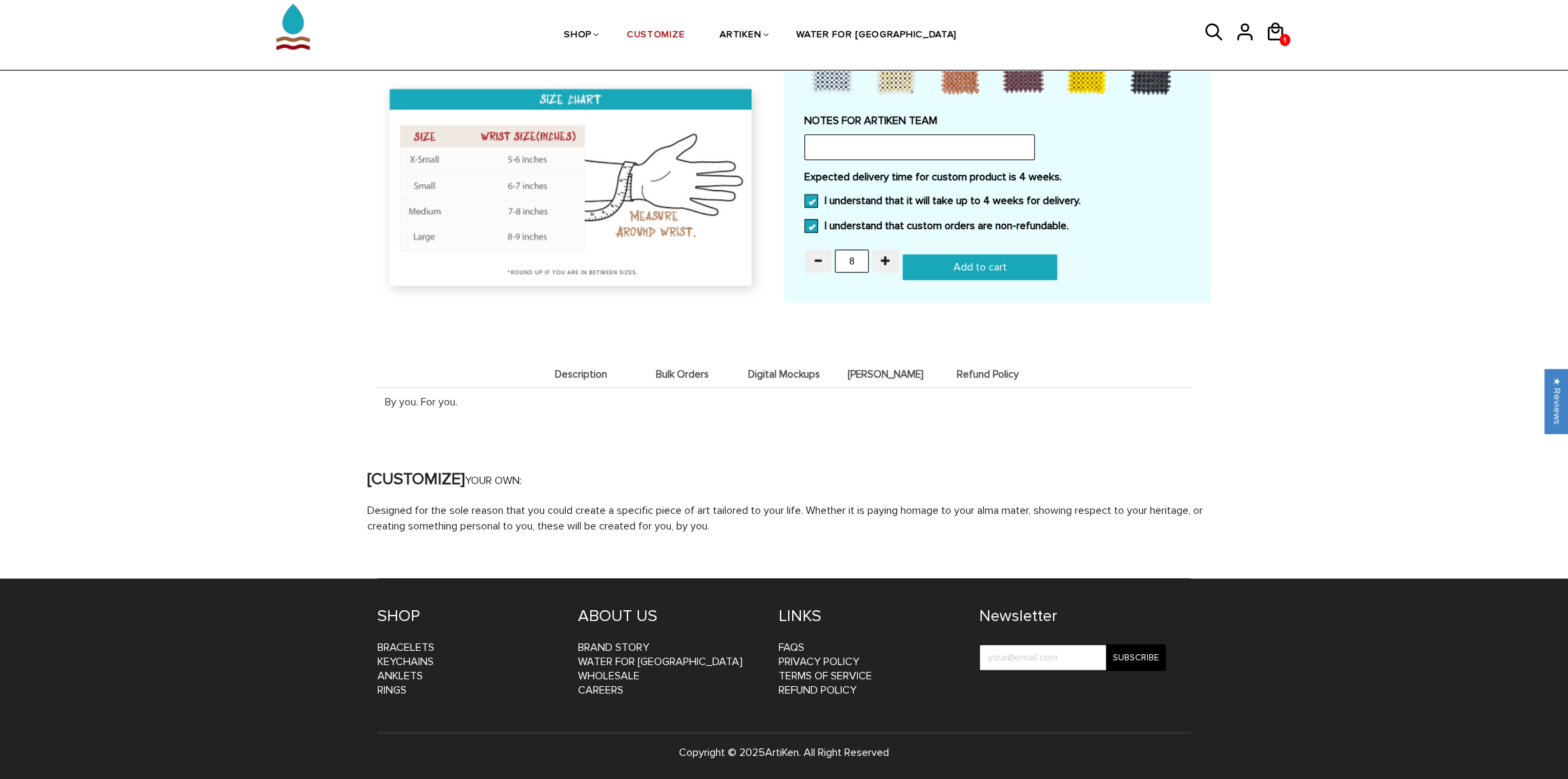
click at [690, 371] on span "Bulk Orders" at bounding box center [682, 374] width 95 height 12
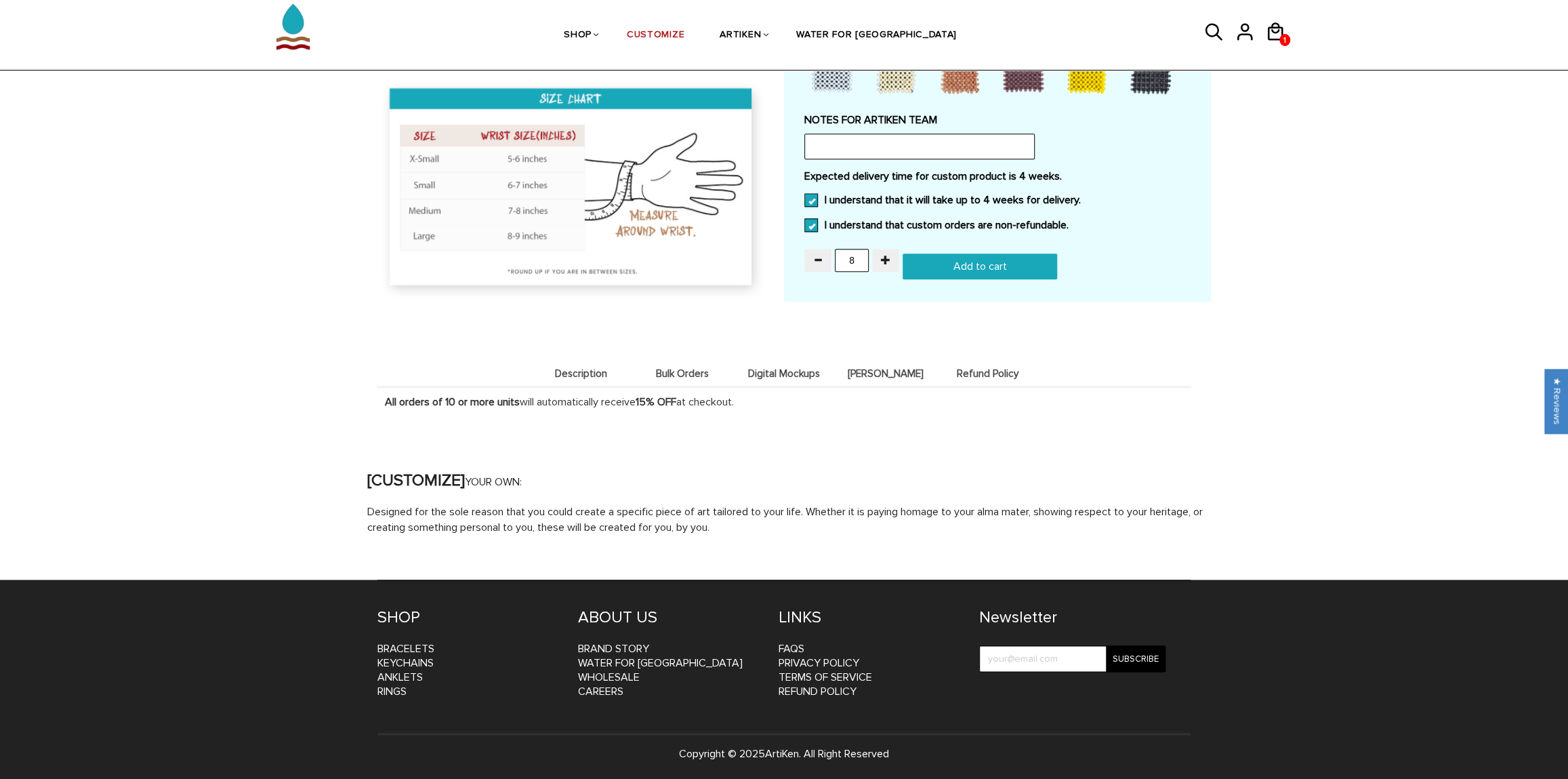
click at [814, 364] on li "Digital Mockups" at bounding box center [784, 373] width 102 height 27
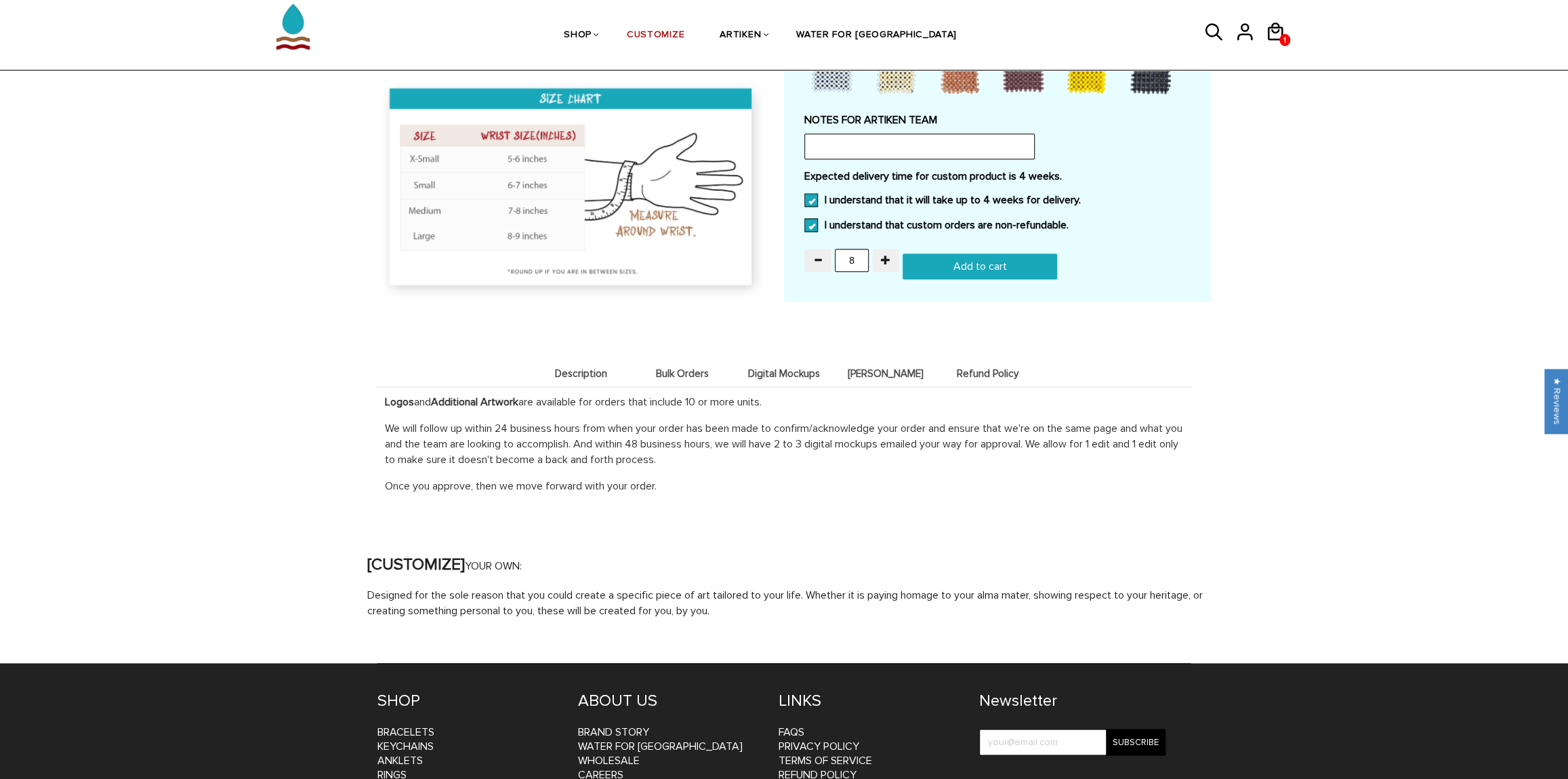
click at [895, 385] on li "Deets" at bounding box center [886, 373] width 102 height 27
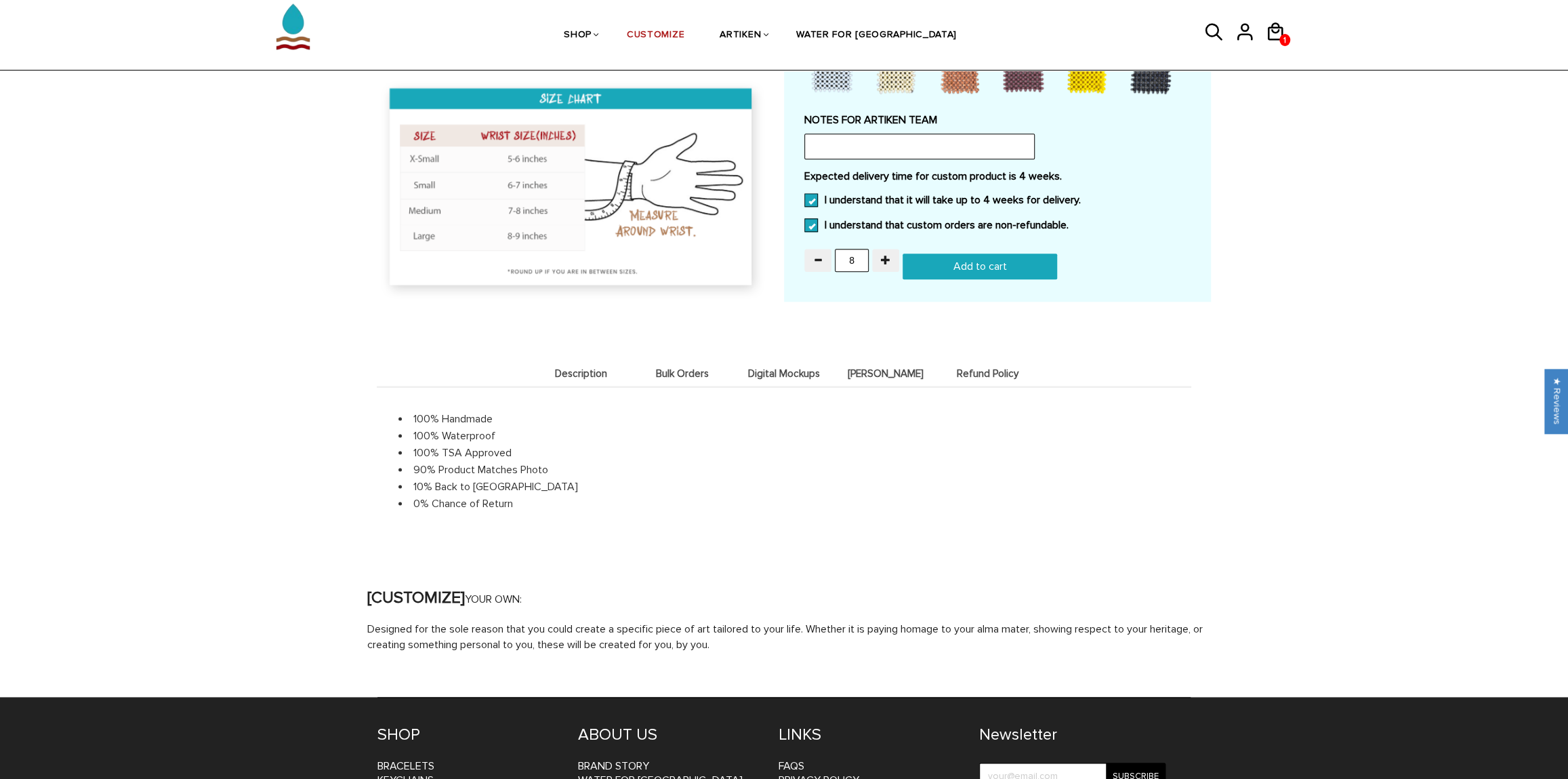
click at [962, 376] on span "Refund Policy" at bounding box center [987, 373] width 95 height 12
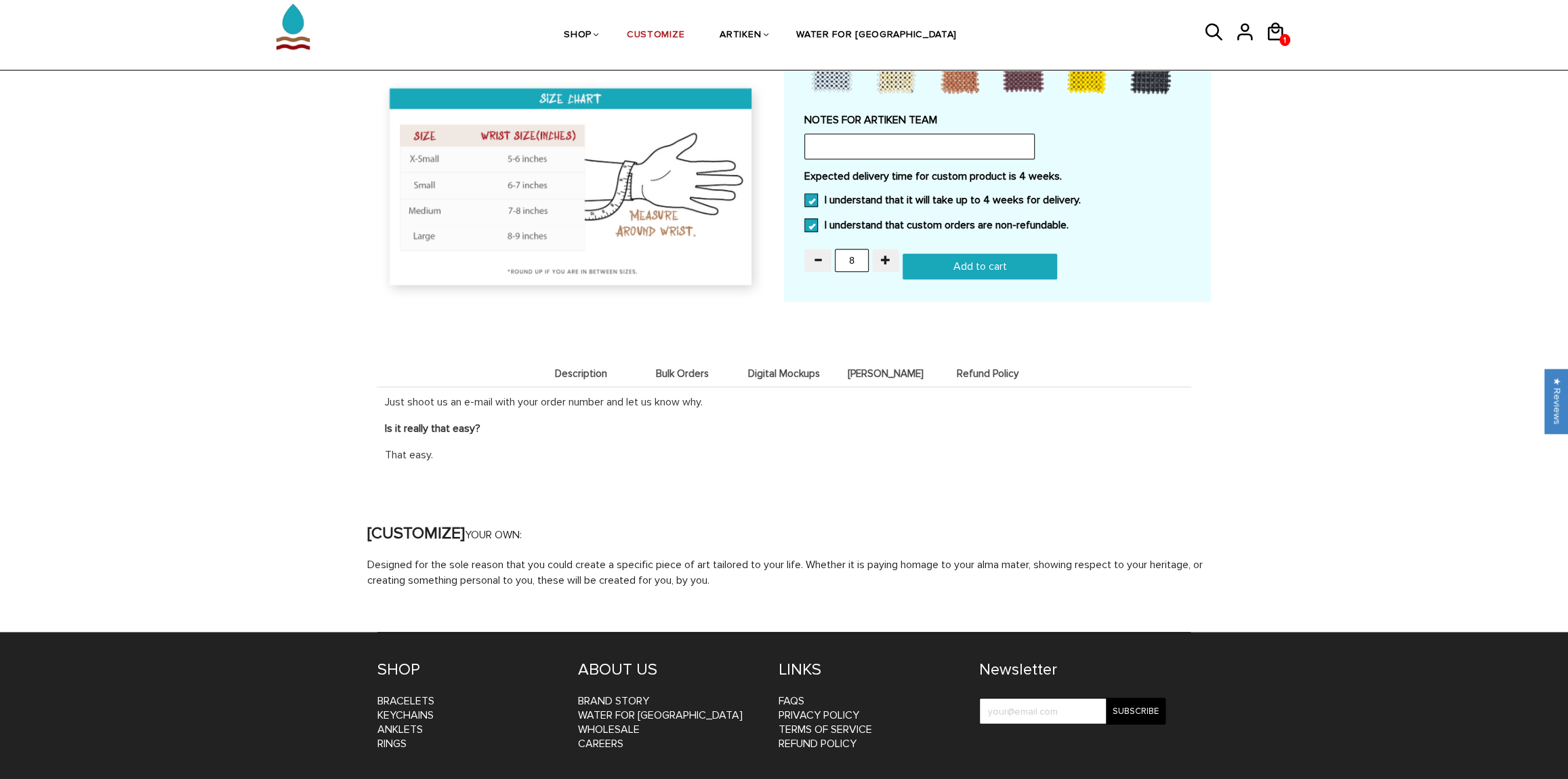
click at [587, 380] on span "Description" at bounding box center [581, 373] width 95 height 12
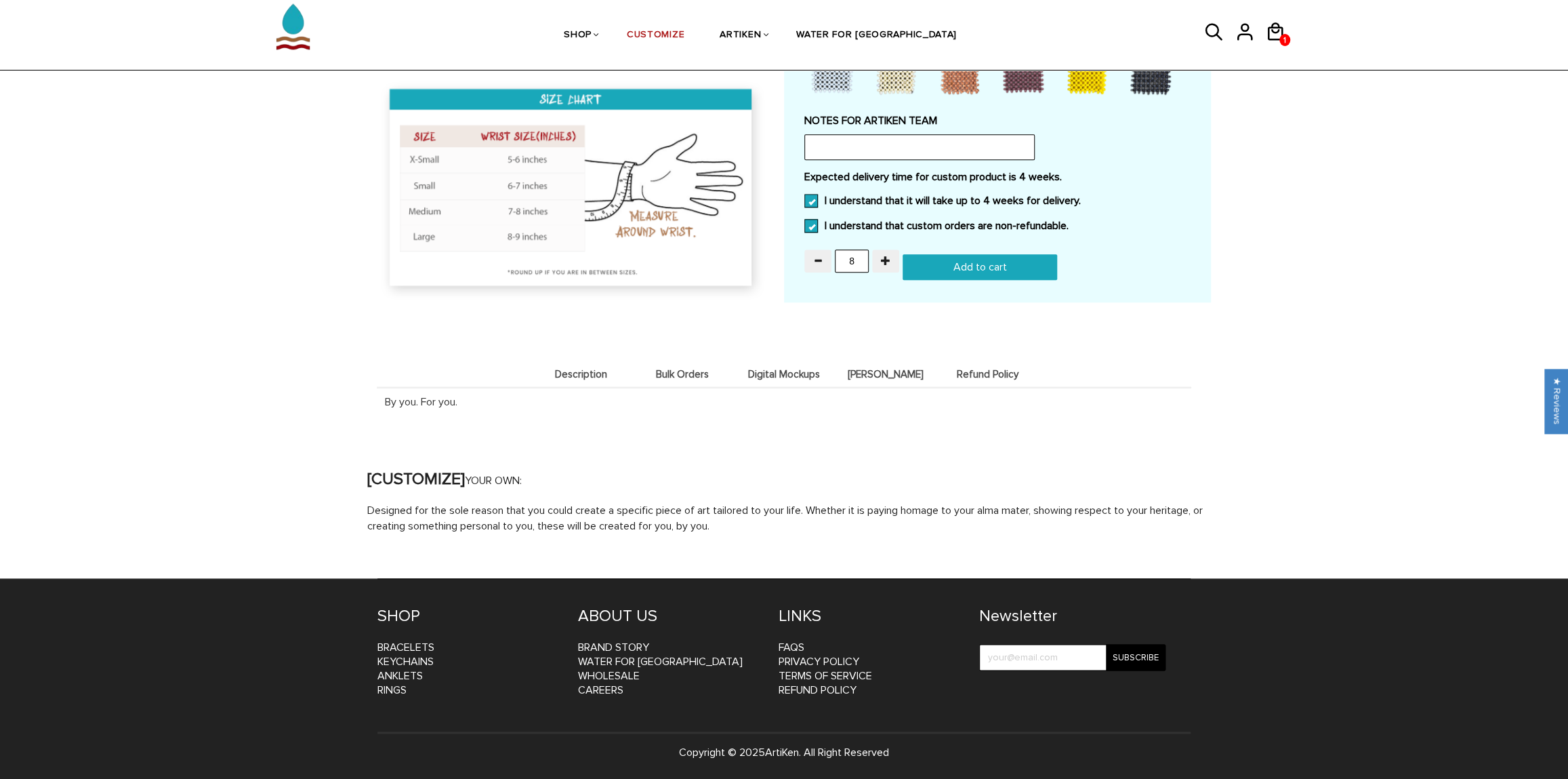
click at [681, 375] on span "Bulk Orders" at bounding box center [682, 374] width 95 height 12
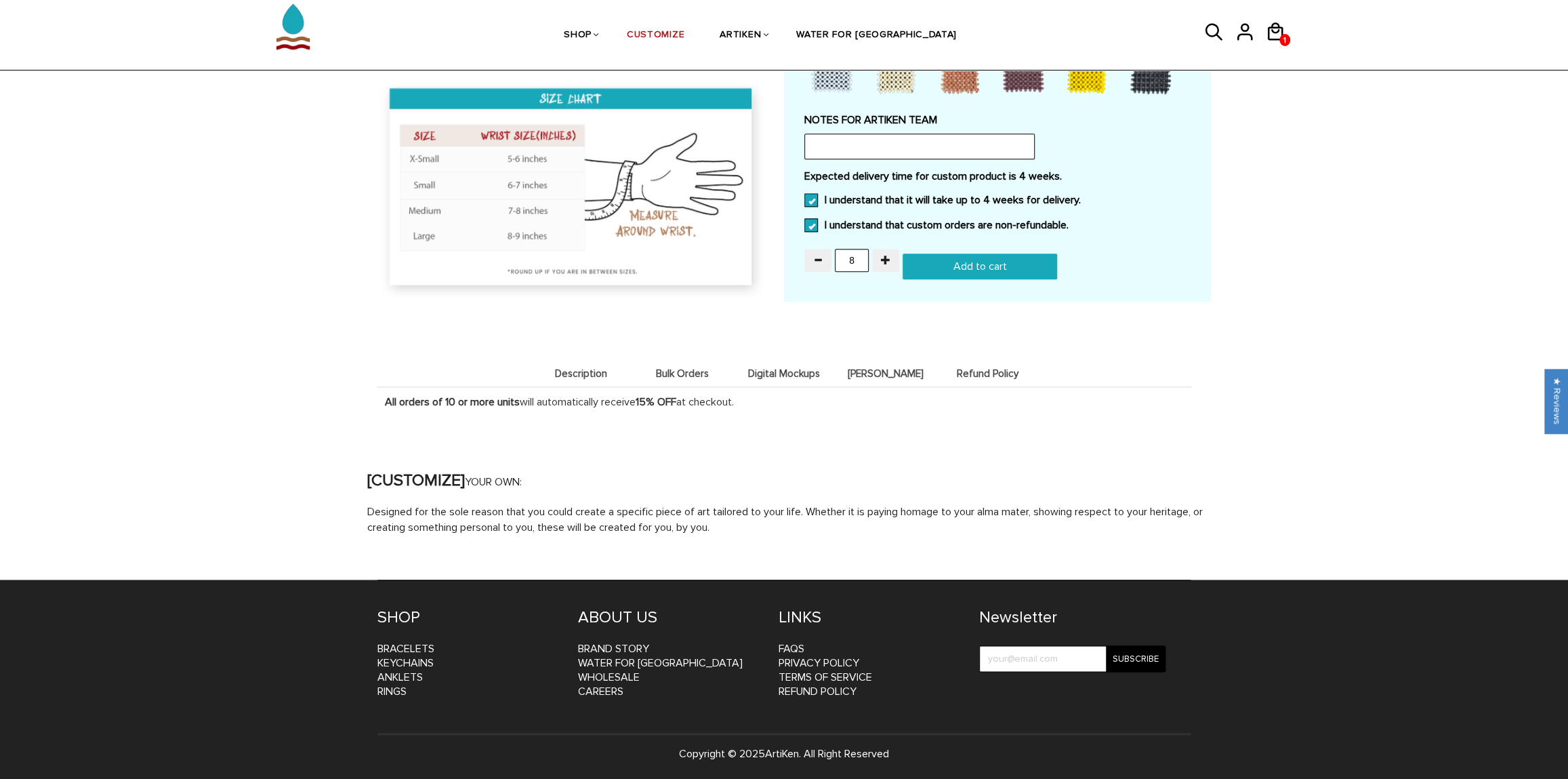
click at [758, 369] on li "Digital Mockups" at bounding box center [784, 373] width 102 height 27
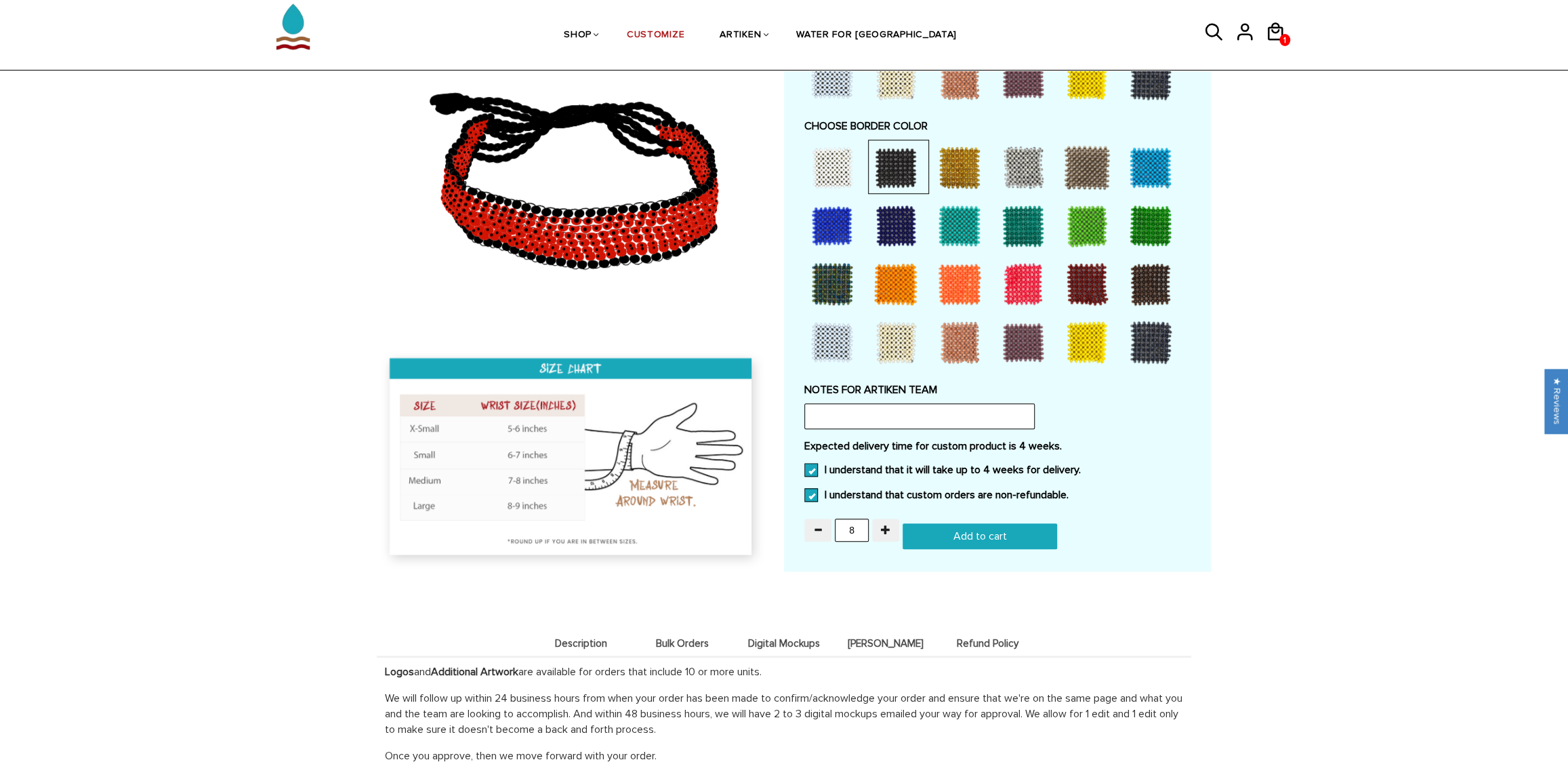
scroll to position [1115, 0]
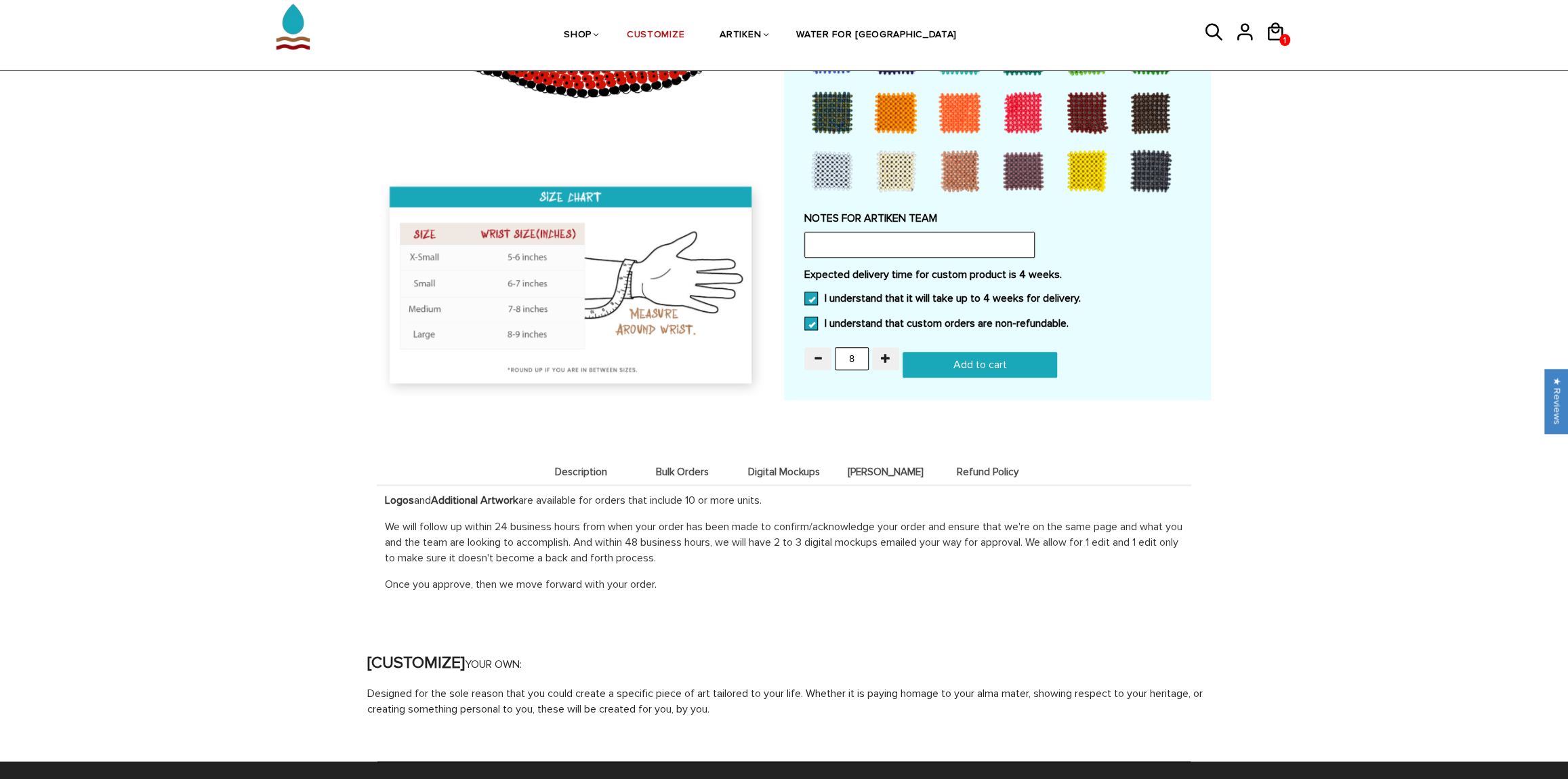
click at [903, 245] on input "text" at bounding box center [920, 244] width 230 height 26
click at [883, 351] on button "button" at bounding box center [886, 358] width 27 height 23
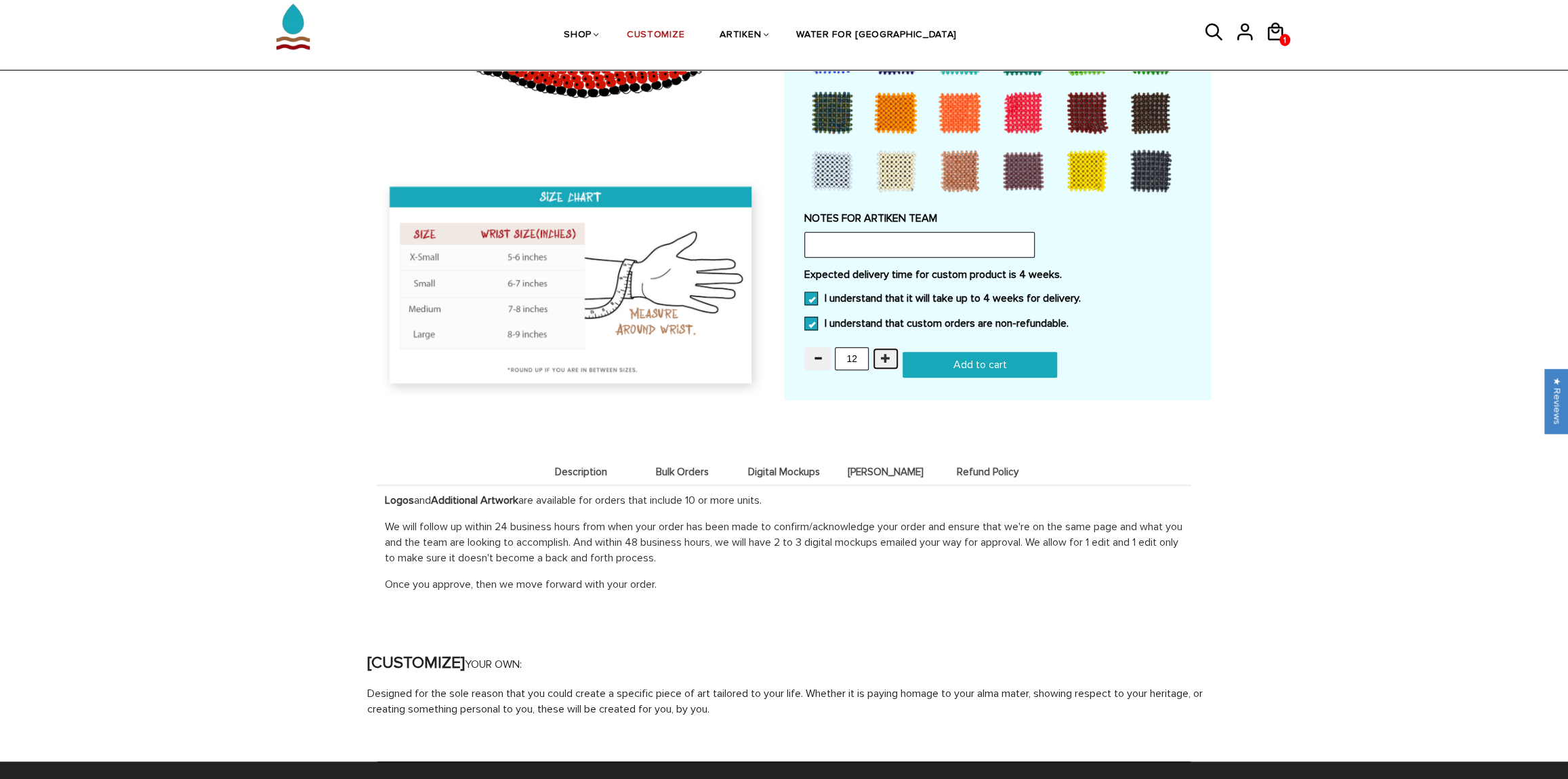
click at [883, 351] on button "button" at bounding box center [886, 358] width 27 height 23
type input "15"
click at [916, 365] on input "Add to cart" at bounding box center [979, 364] width 154 height 26
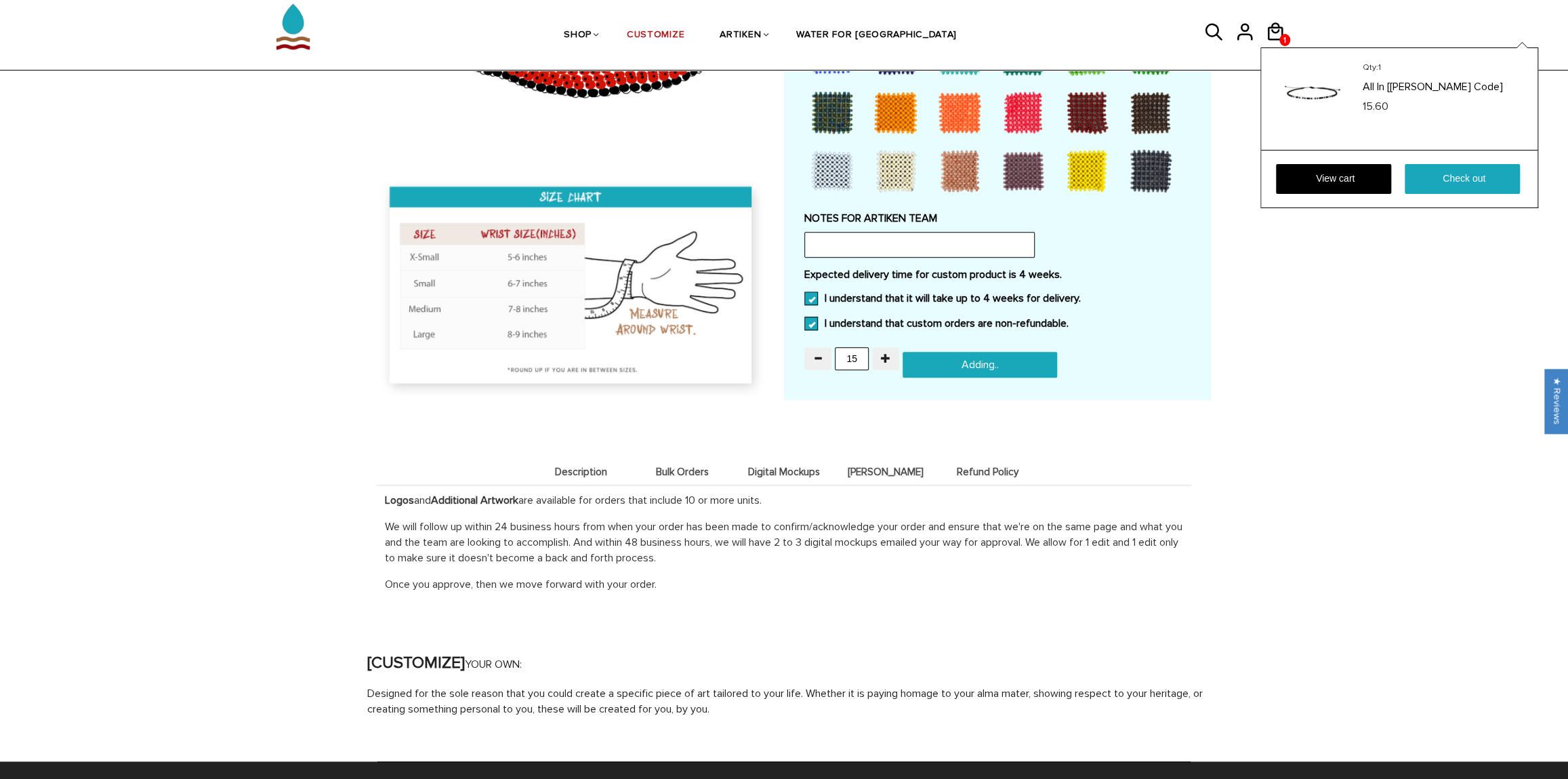
type input "Add to cart"
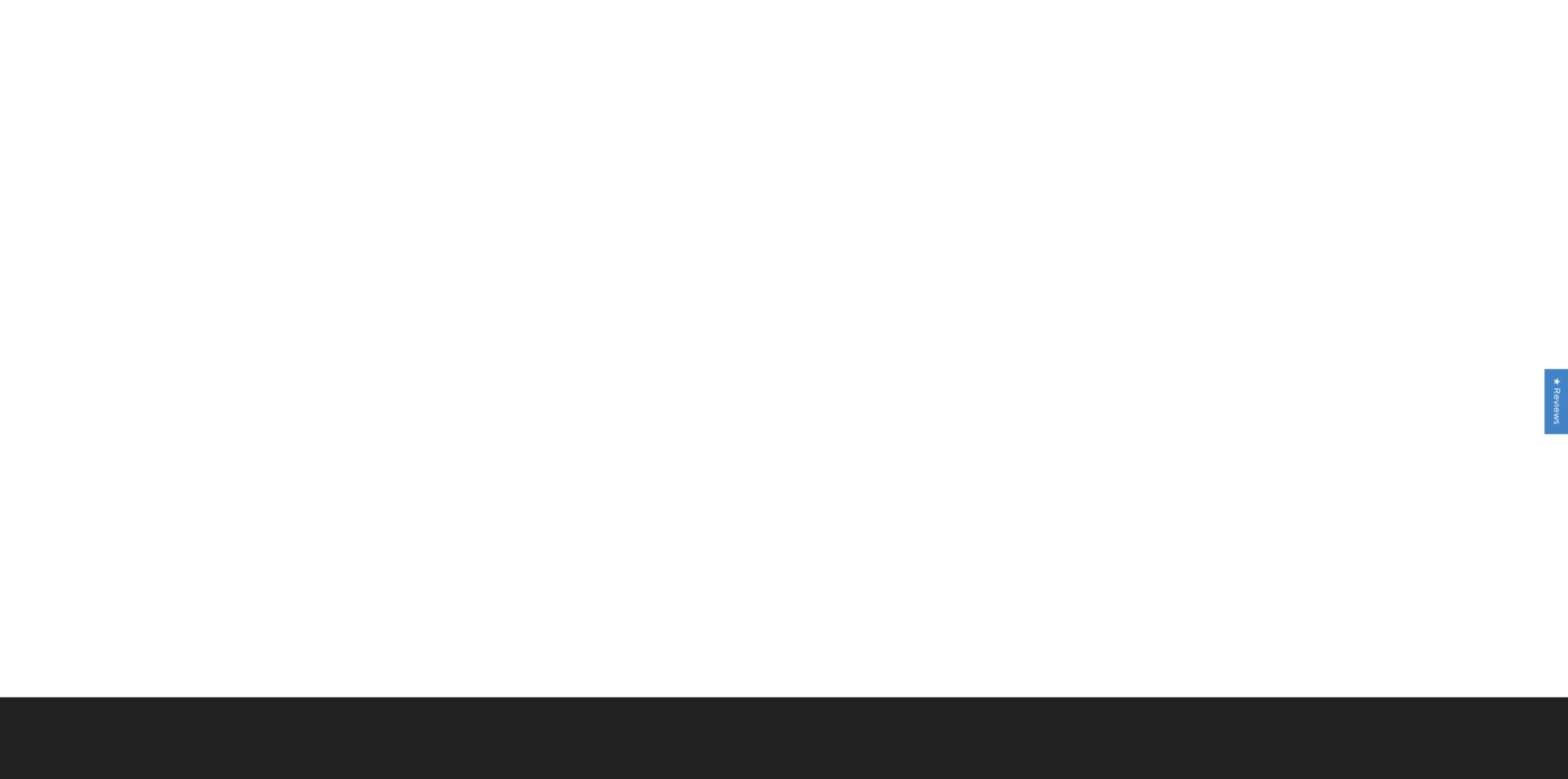
scroll to position [1115, 0]
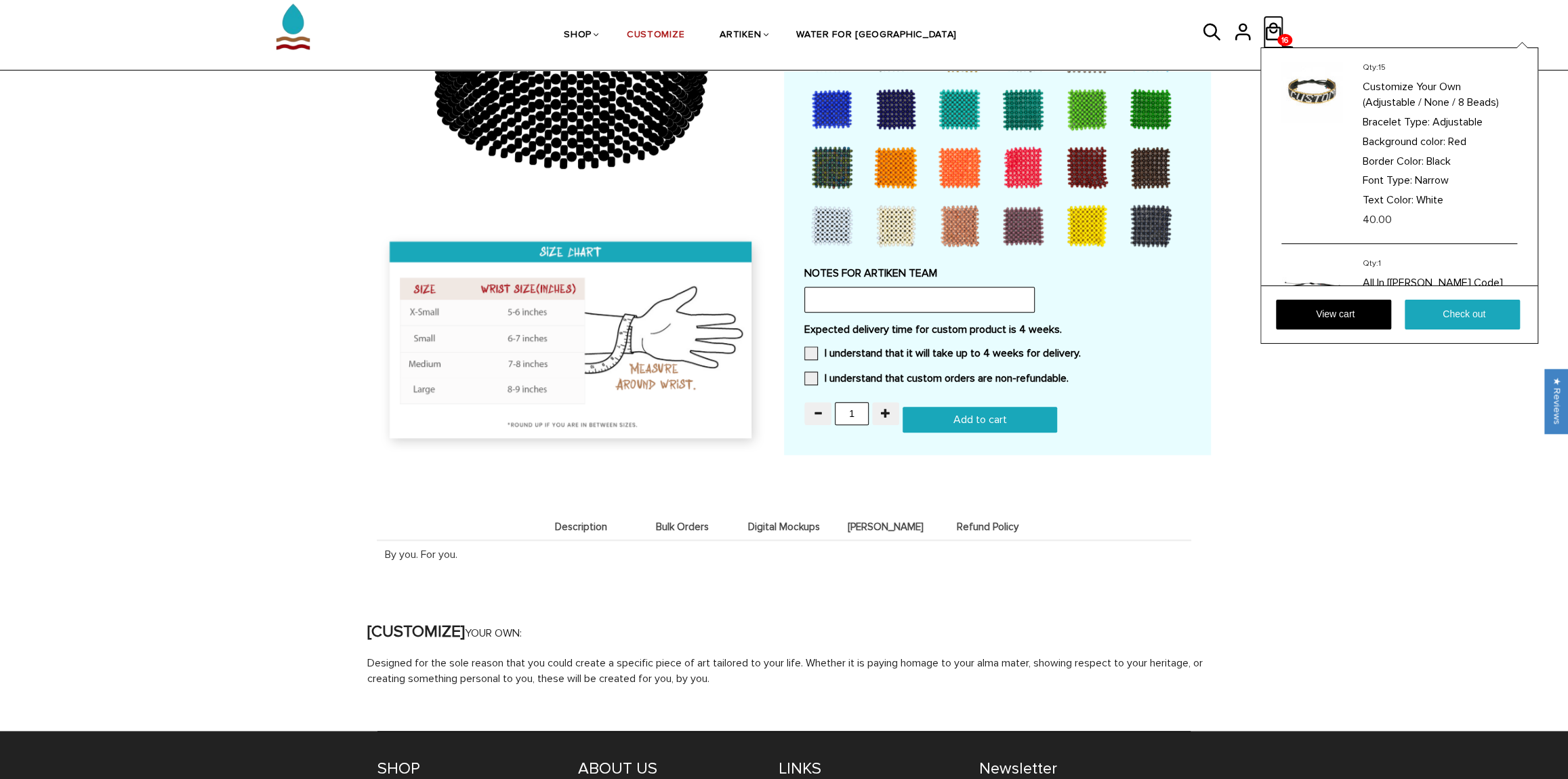
click at [1273, 28] on icon at bounding box center [1273, 31] width 20 height 33
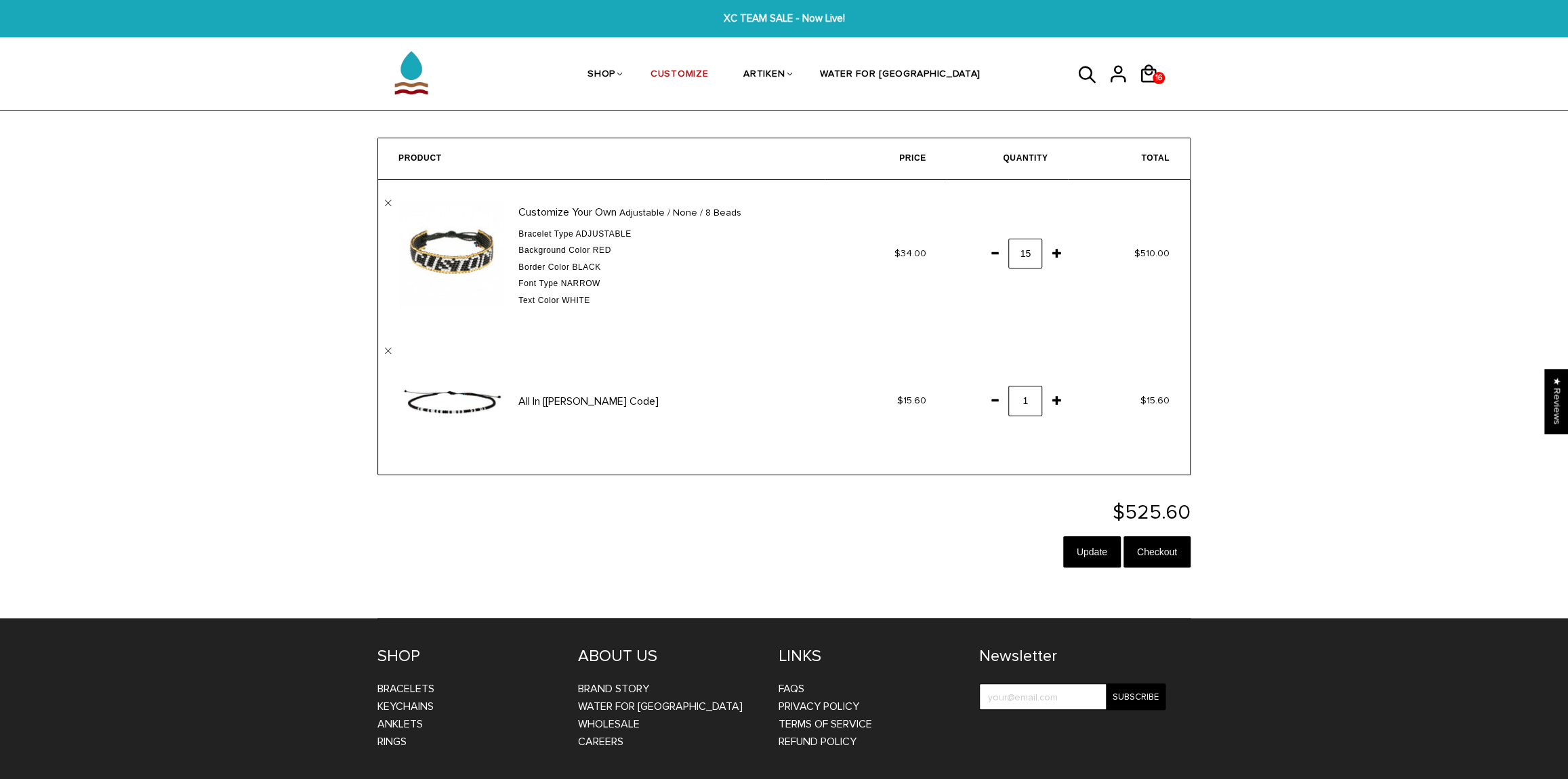
click at [392, 348] on td "All In [Morse Code] " at bounding box center [602, 401] width 447 height 147
click at [390, 349] on link "" at bounding box center [389, 351] width 7 height 7
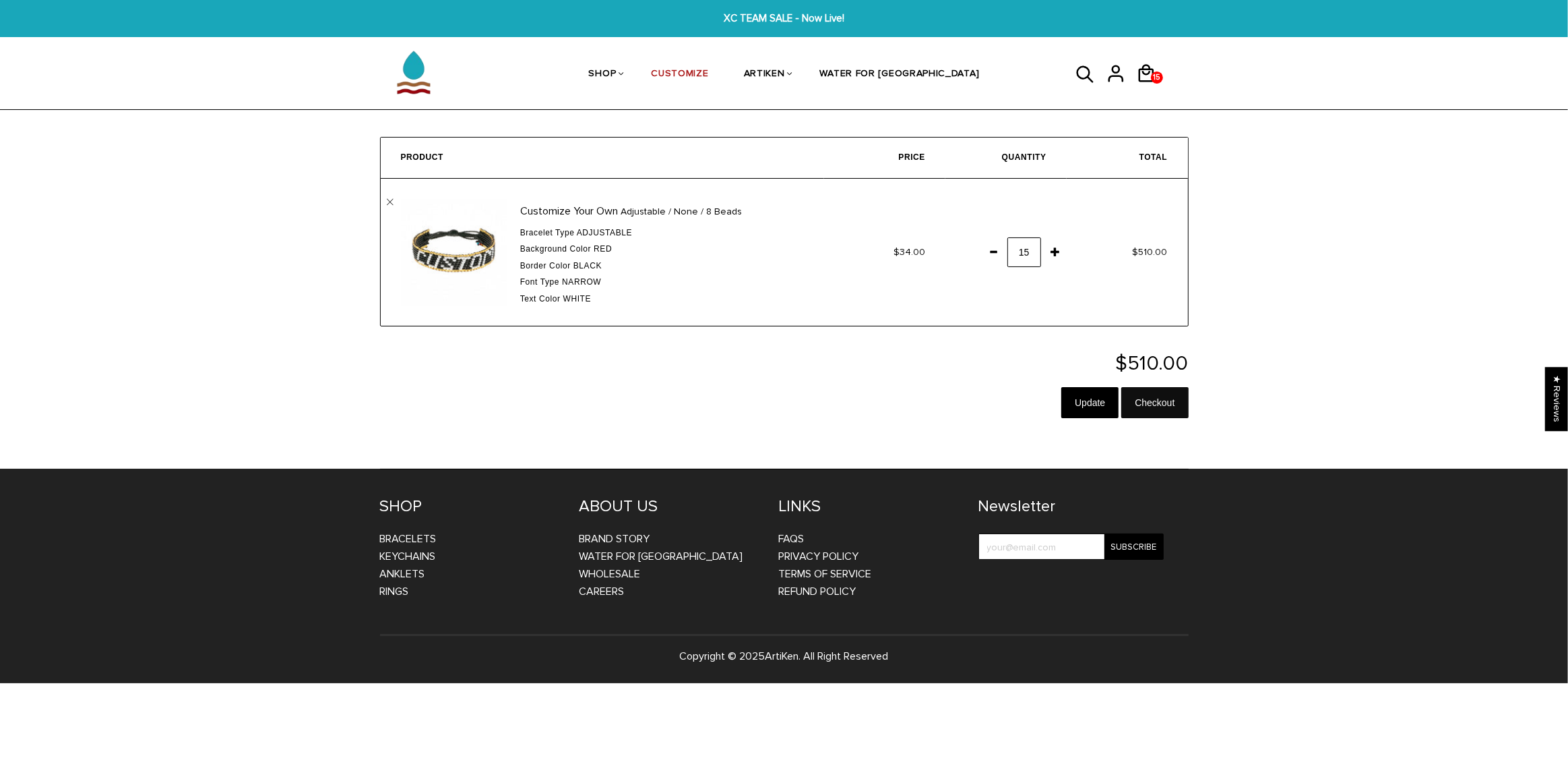
click at [1167, 392] on input "Checkout" at bounding box center [1155, 402] width 67 height 31
